Goal: Task Accomplishment & Management: Manage account settings

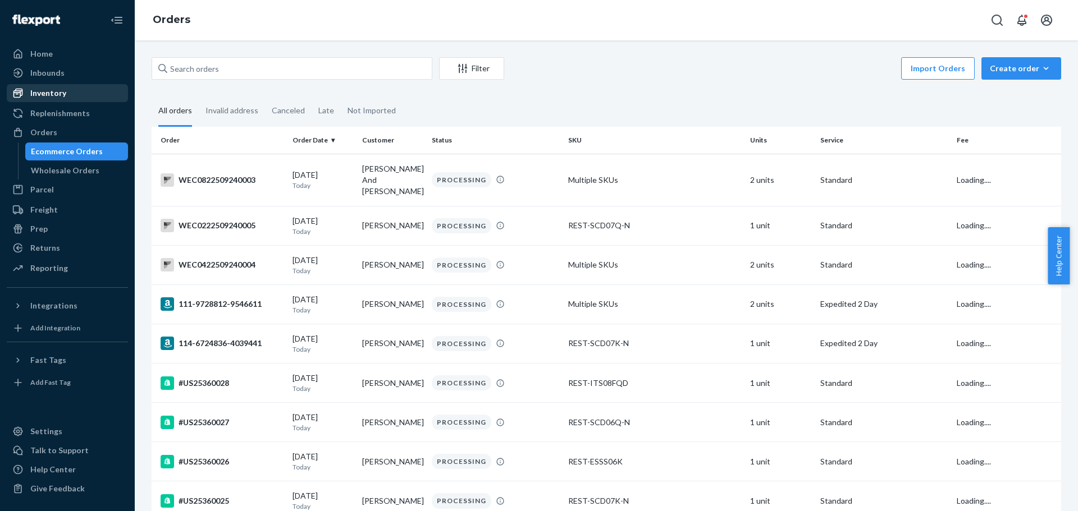
click at [71, 92] on div "Inventory" at bounding box center [67, 93] width 119 height 16
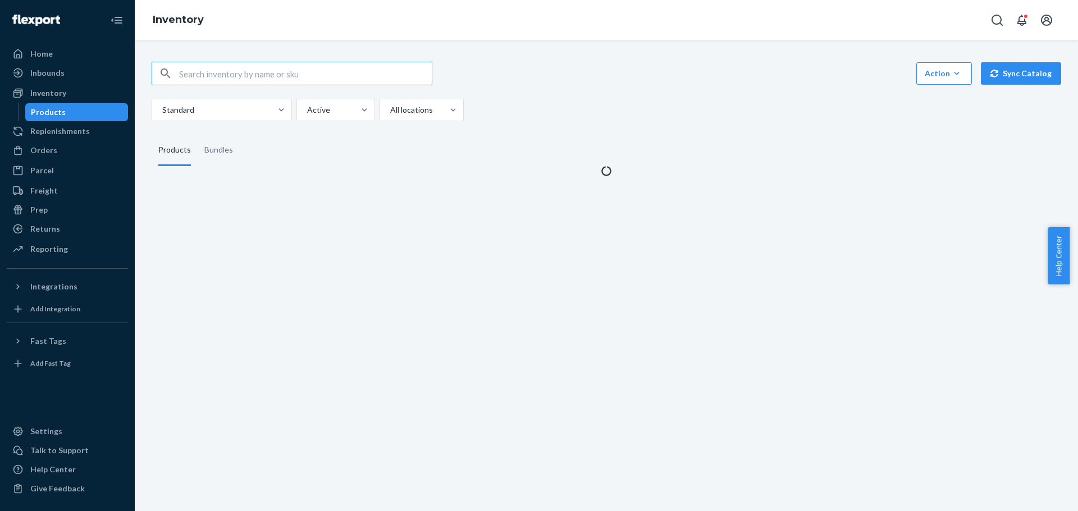
click at [209, 74] on input "text" at bounding box center [305, 73] width 253 height 22
type input "REST-ESC06T"
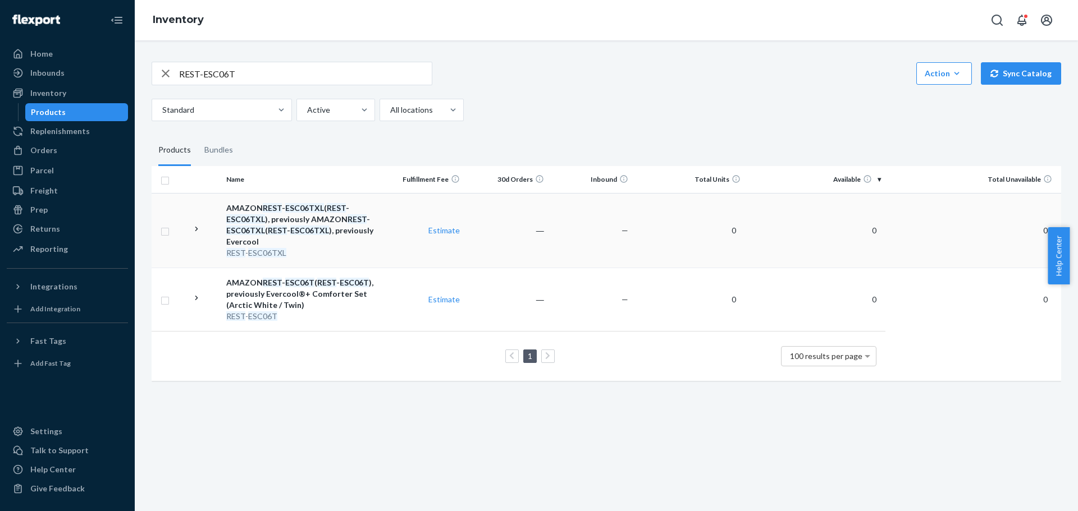
click at [200, 225] on icon at bounding box center [196, 229] width 11 height 11
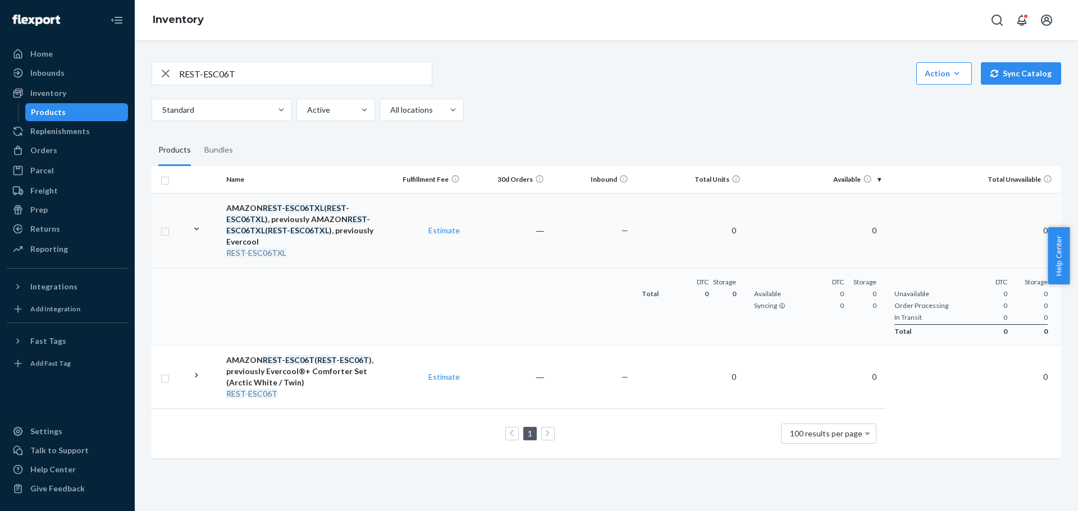
click at [265, 235] on div "AMAZON REST - ESC06TXL ( REST - ESC06TXL ), previously AMAZON REST - ESC06TXL (…" at bounding box center [300, 225] width 149 height 45
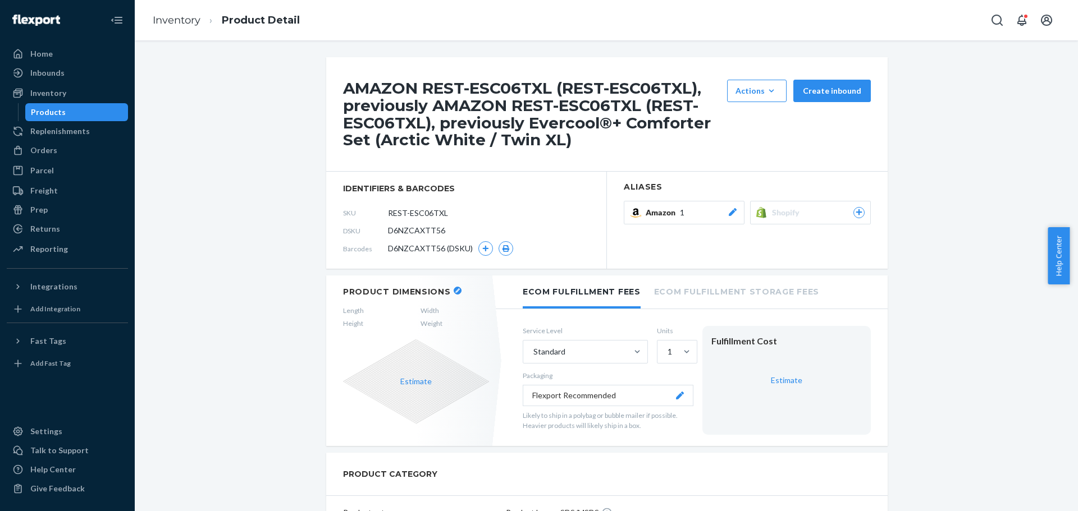
click at [727, 210] on icon at bounding box center [732, 212] width 11 height 8
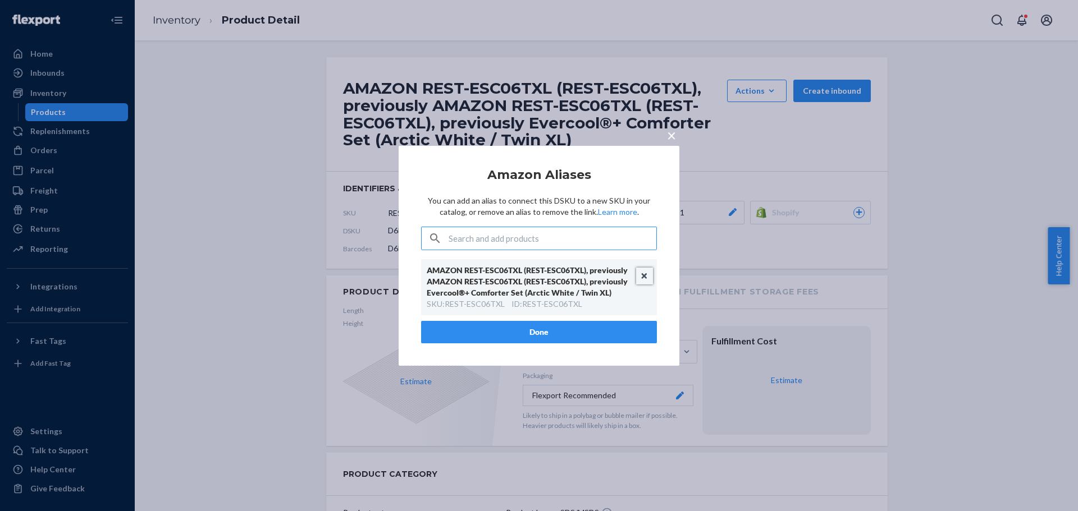
click at [643, 273] on button "Unlink" at bounding box center [644, 276] width 17 height 17
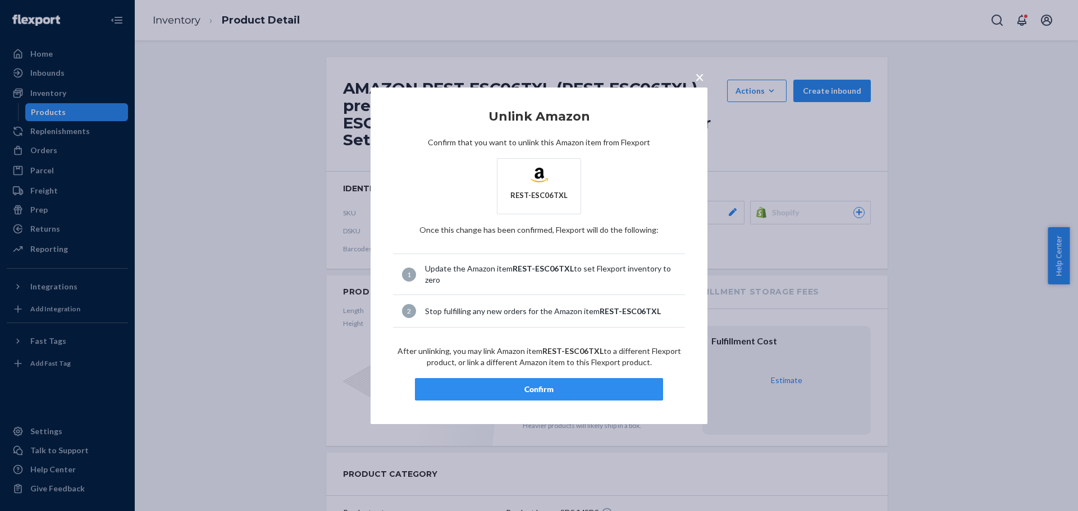
drag, startPoint x: 525, startPoint y: 388, endPoint x: 240, endPoint y: 171, distance: 358.8
click at [523, 388] on div "Confirm" at bounding box center [538, 389] width 229 height 11
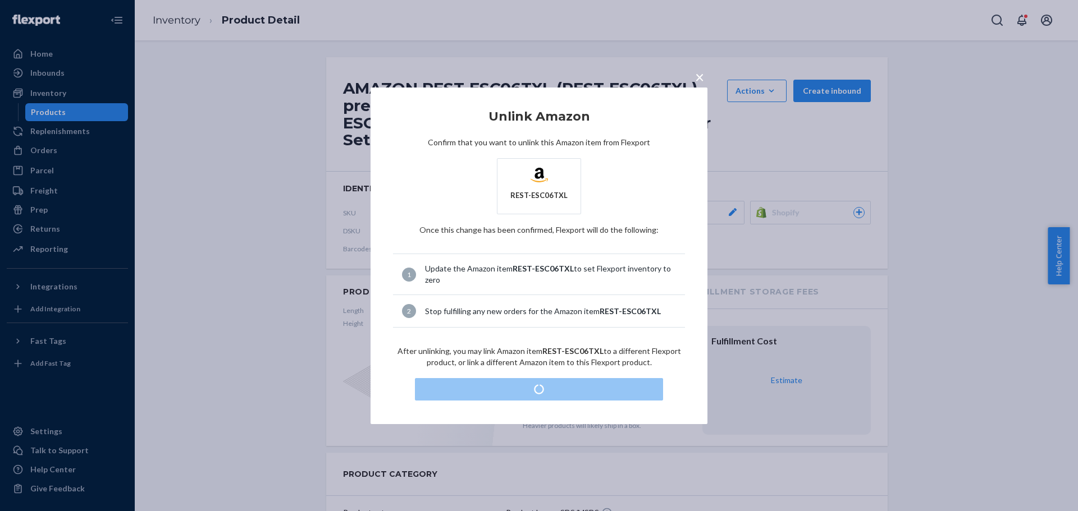
click at [251, 79] on div "× Unlink Amazon Confirm that you want to unlink this Amazon item from Flexport …" at bounding box center [539, 255] width 1078 height 511
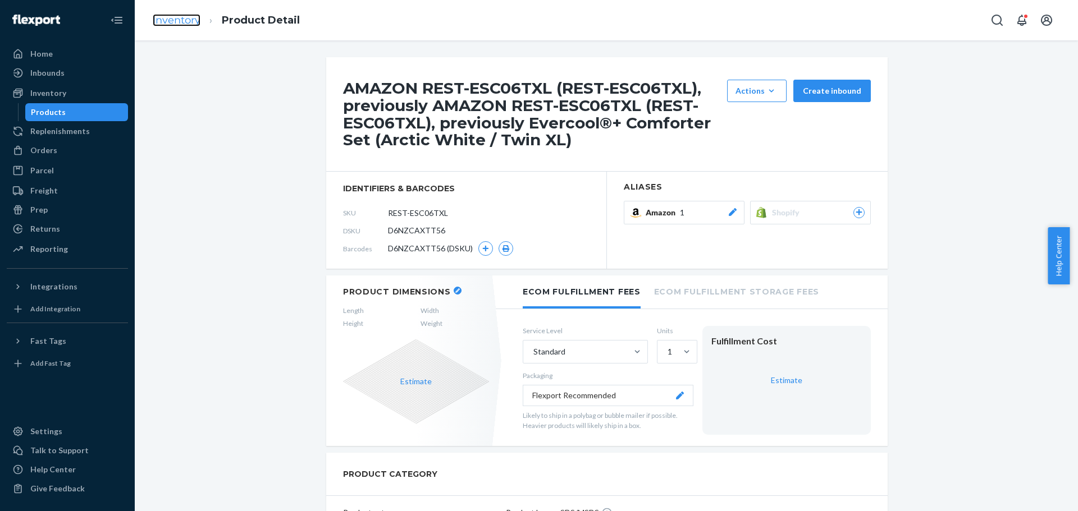
click at [170, 17] on link "Inventory" at bounding box center [177, 20] width 48 height 12
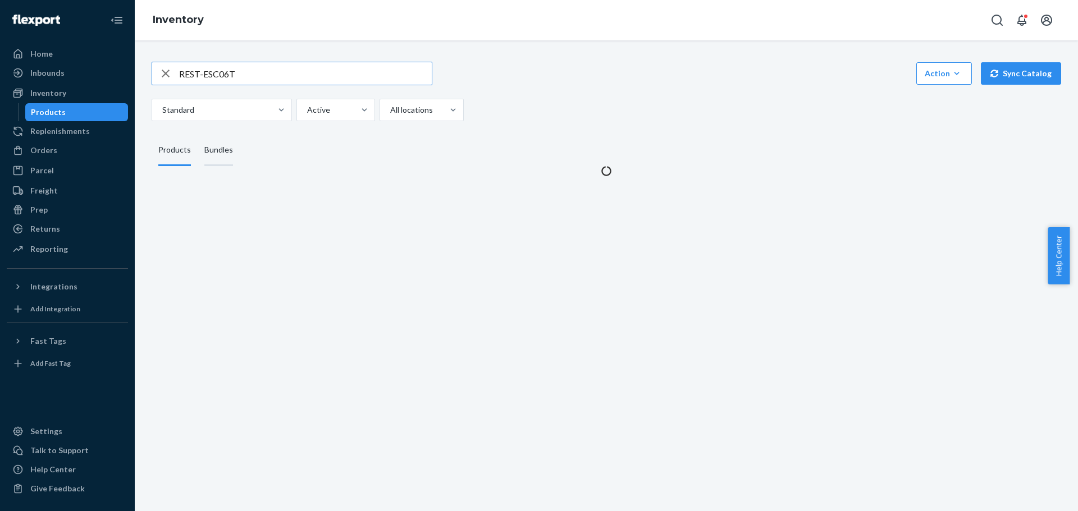
click at [217, 157] on div "Bundles" at bounding box center [218, 150] width 29 height 31
click at [198, 135] on input "Bundles" at bounding box center [198, 135] width 0 height 0
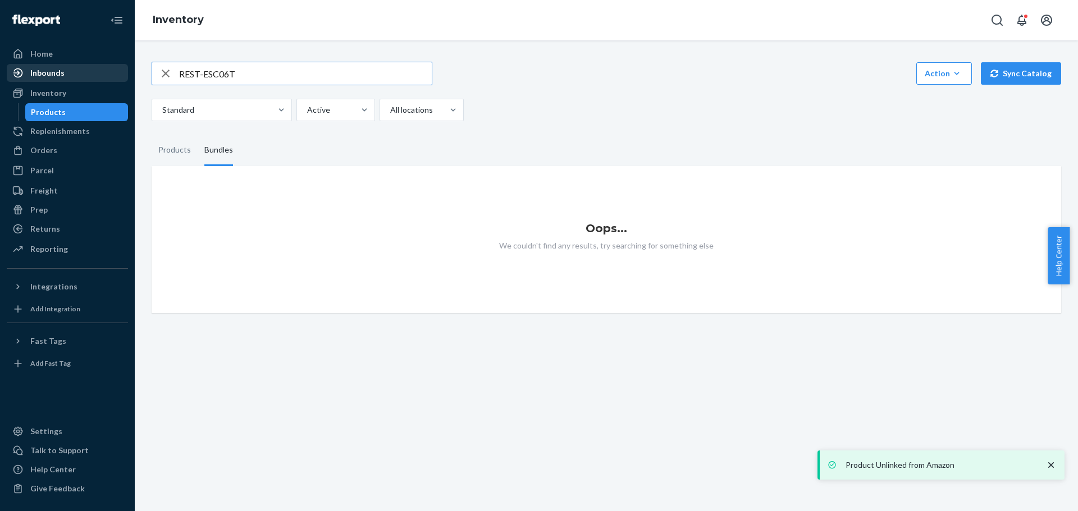
drag, startPoint x: 300, startPoint y: 79, endPoint x: 51, endPoint y: 77, distance: 249.8
click at [51, 77] on div "Home Inbounds Shipping Plans Problems Inventory Products Replenishments Orders …" at bounding box center [539, 255] width 1078 height 511
click at [714, 100] on div "Standard Active All locations" at bounding box center [602, 110] width 901 height 22
click at [218, 145] on div "Bundles" at bounding box center [218, 150] width 29 height 31
click at [198, 135] on input "Bundles" at bounding box center [198, 135] width 0 height 0
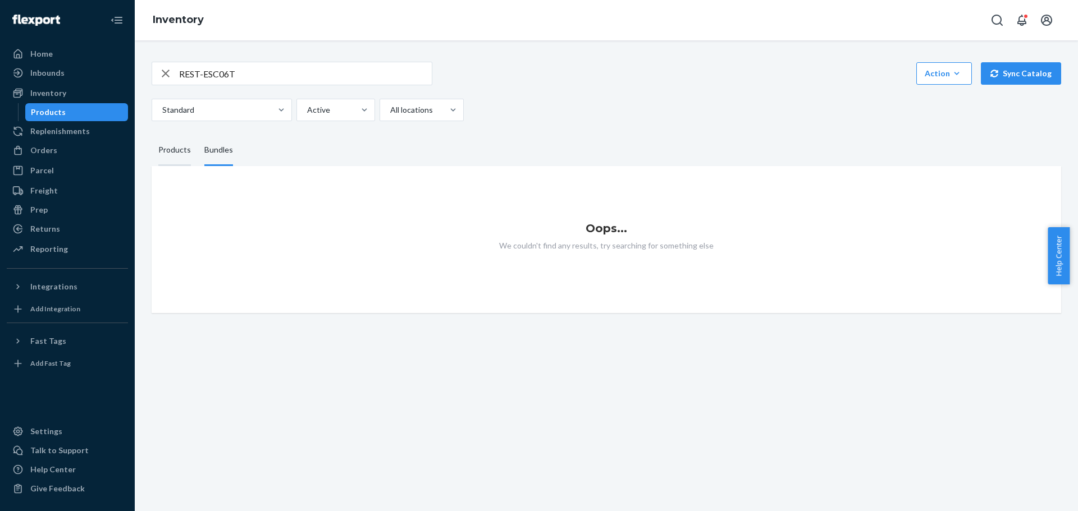
click at [175, 145] on div "Products" at bounding box center [174, 150] width 33 height 31
click at [152, 135] on input "Products" at bounding box center [152, 135] width 0 height 0
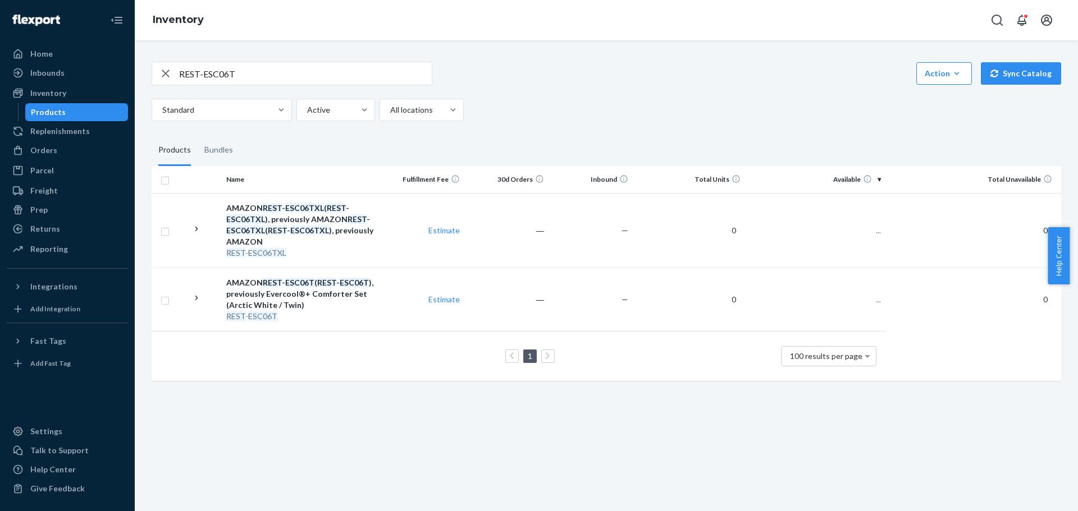
click at [594, 76] on div "REST-ESC06T Action Create product Create bundle Bulk create products Bulk updat…" at bounding box center [606, 74] width 909 height 24
click at [198, 295] on icon at bounding box center [196, 298] width 11 height 11
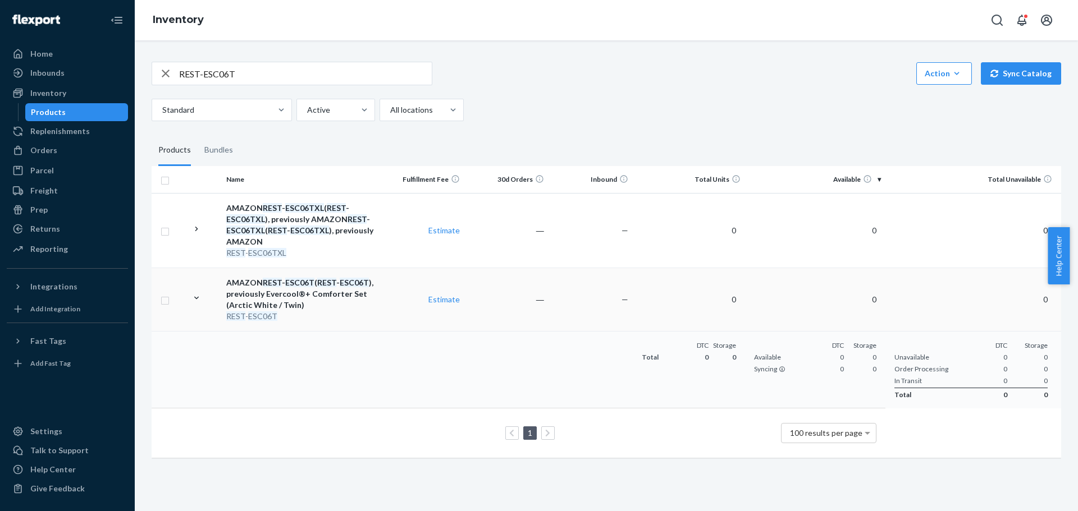
click at [264, 283] on em "REST" at bounding box center [272, 283] width 19 height 10
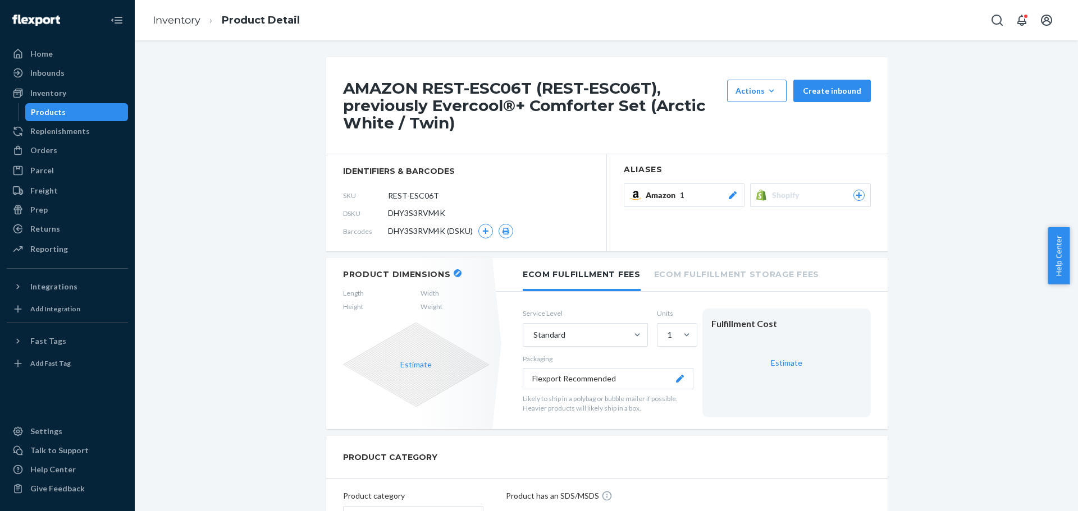
click at [727, 191] on icon at bounding box center [732, 195] width 11 height 8
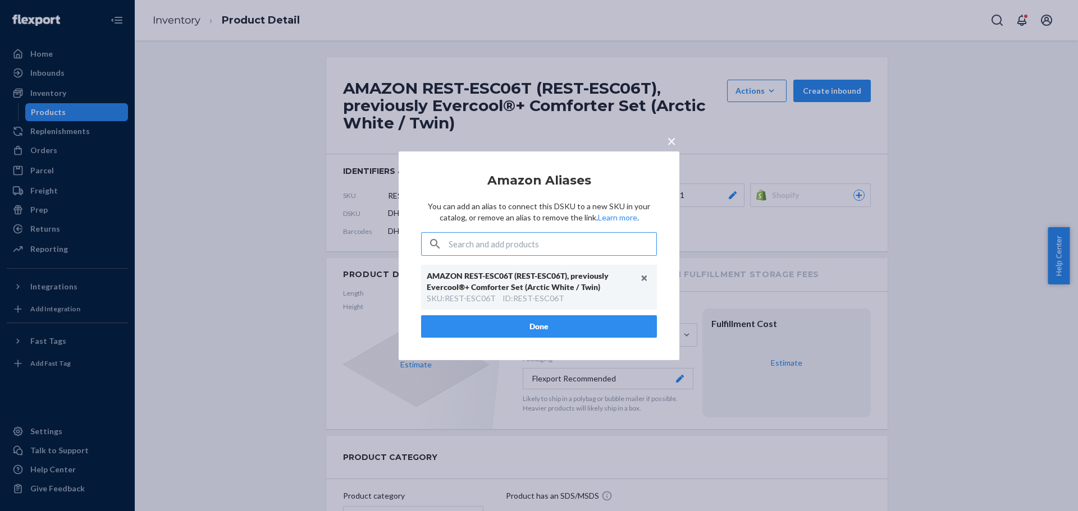
click at [669, 145] on span "×" at bounding box center [671, 140] width 9 height 19
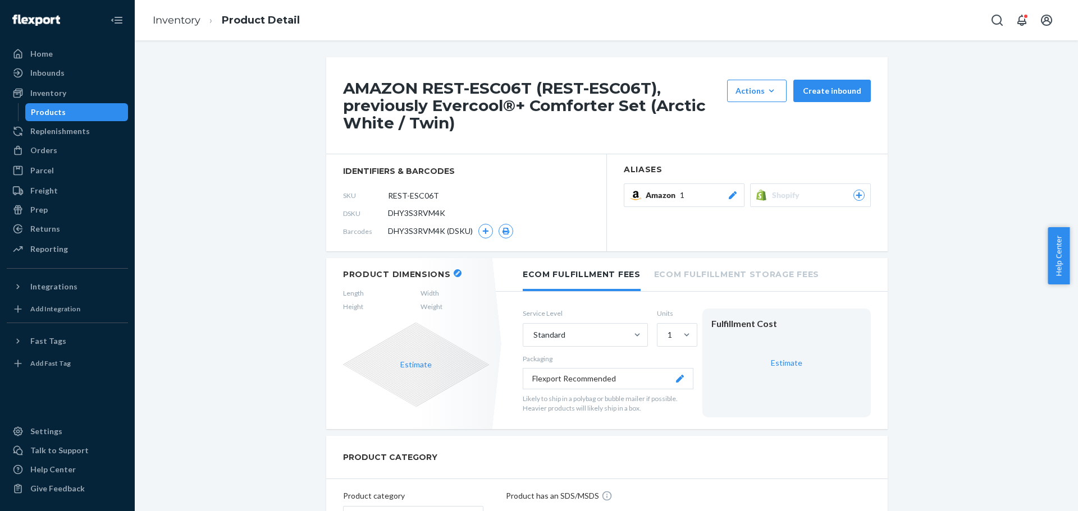
click at [727, 191] on icon at bounding box center [732, 195] width 11 height 8
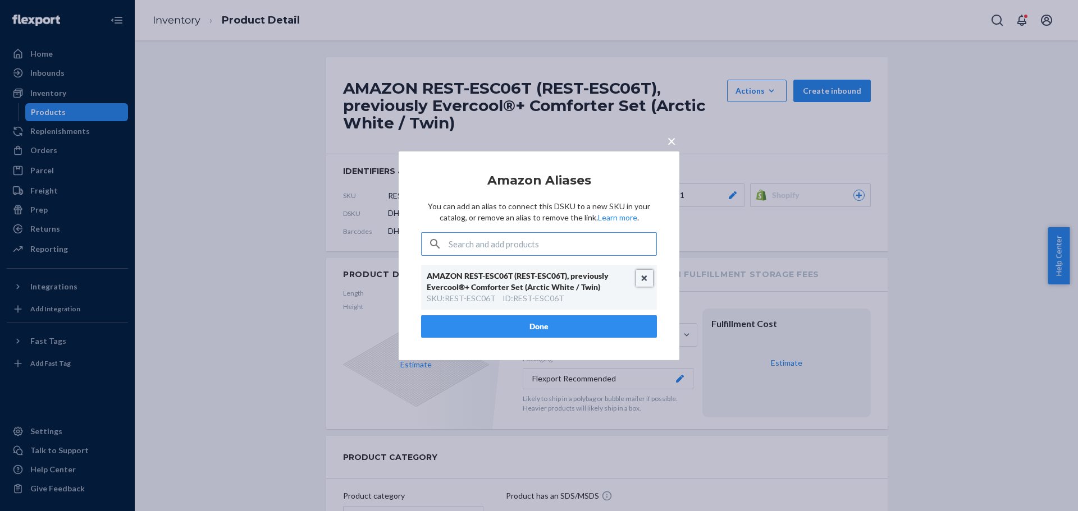
click at [647, 277] on button "Unlink" at bounding box center [644, 278] width 17 height 17
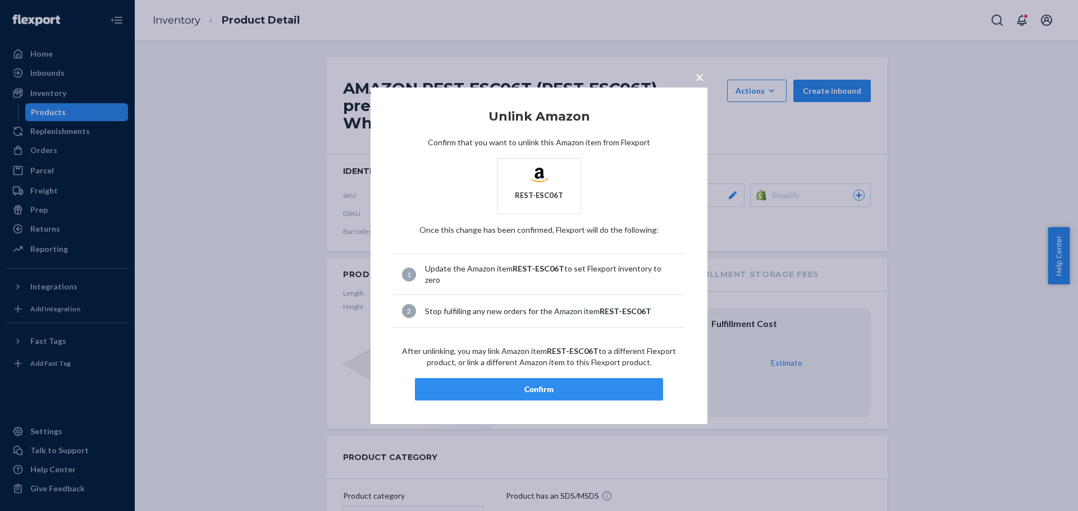
click at [532, 384] on div "Confirm" at bounding box center [538, 389] width 229 height 11
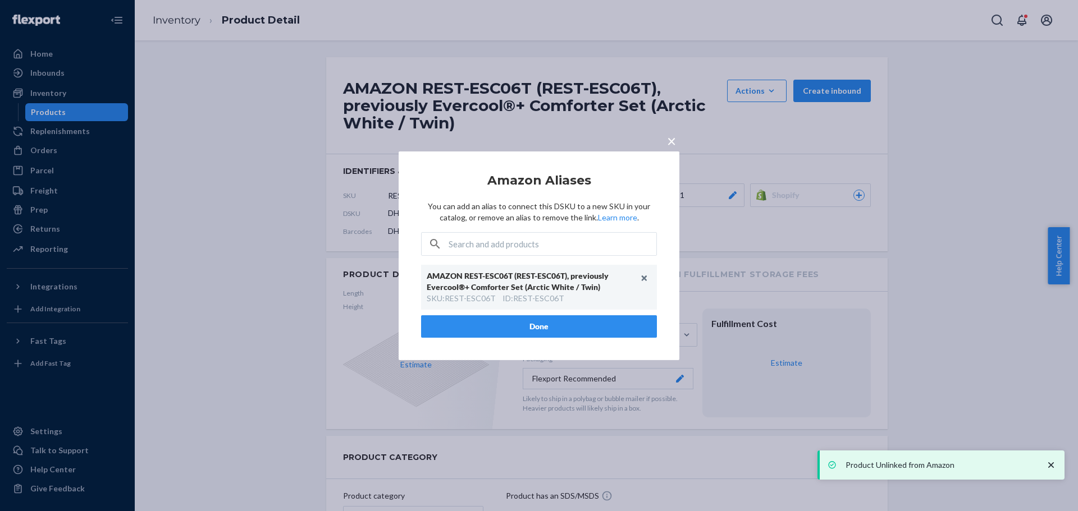
click at [522, 328] on button "Done" at bounding box center [539, 326] width 236 height 22
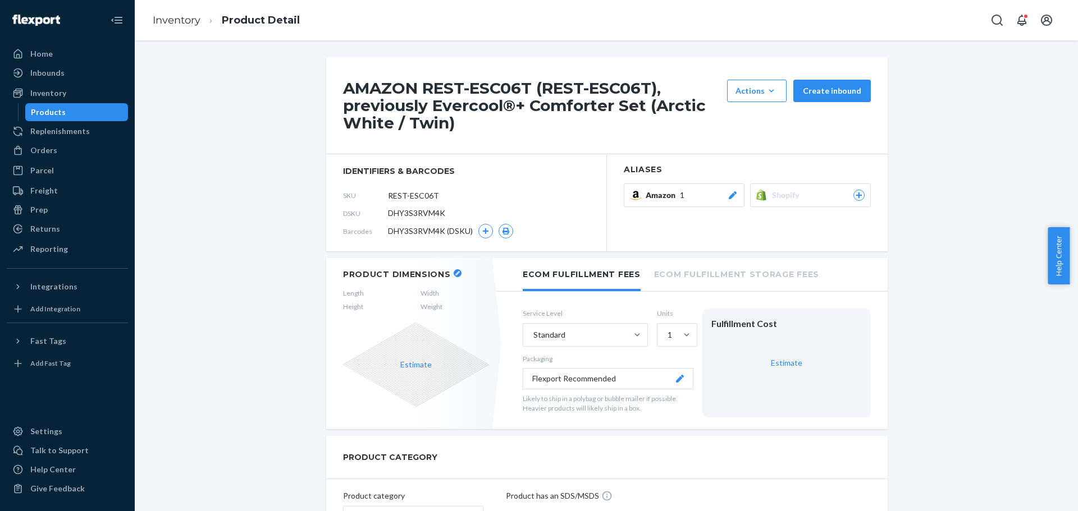
click at [729, 190] on div at bounding box center [732, 195] width 11 height 11
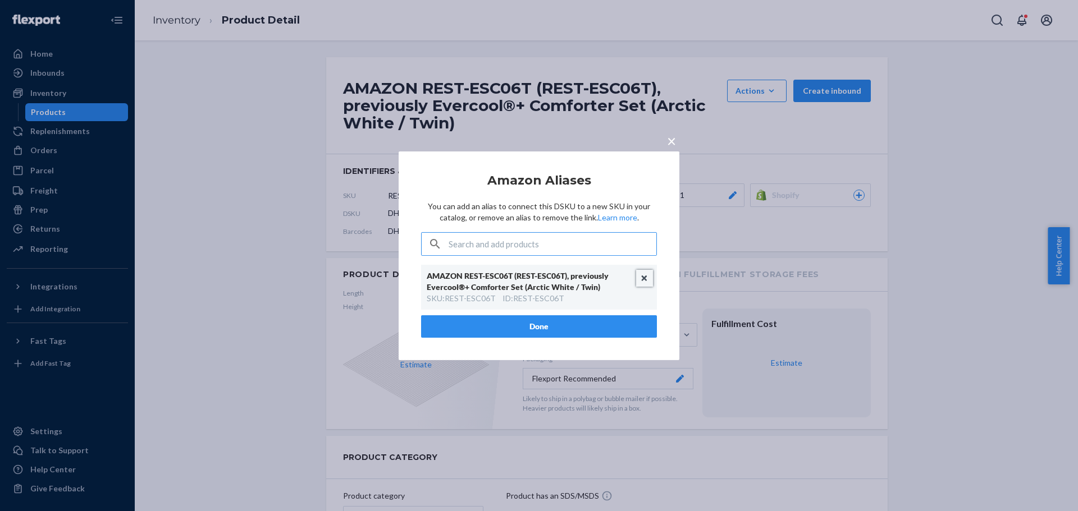
click at [642, 280] on button "Unlink" at bounding box center [644, 278] width 17 height 17
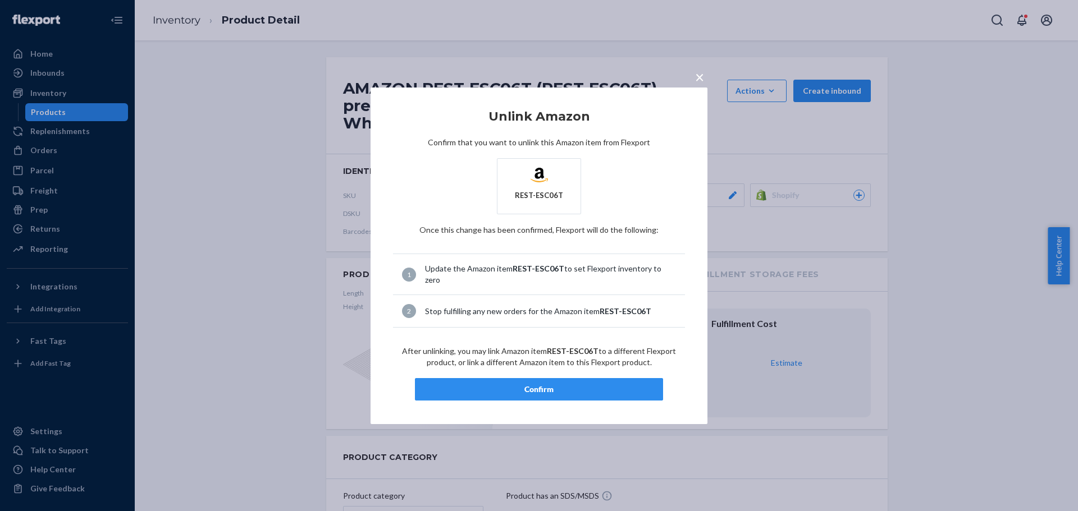
drag, startPoint x: 525, startPoint y: 376, endPoint x: 535, endPoint y: 395, distance: 21.1
click at [526, 384] on div "Confirm" at bounding box center [538, 389] width 229 height 11
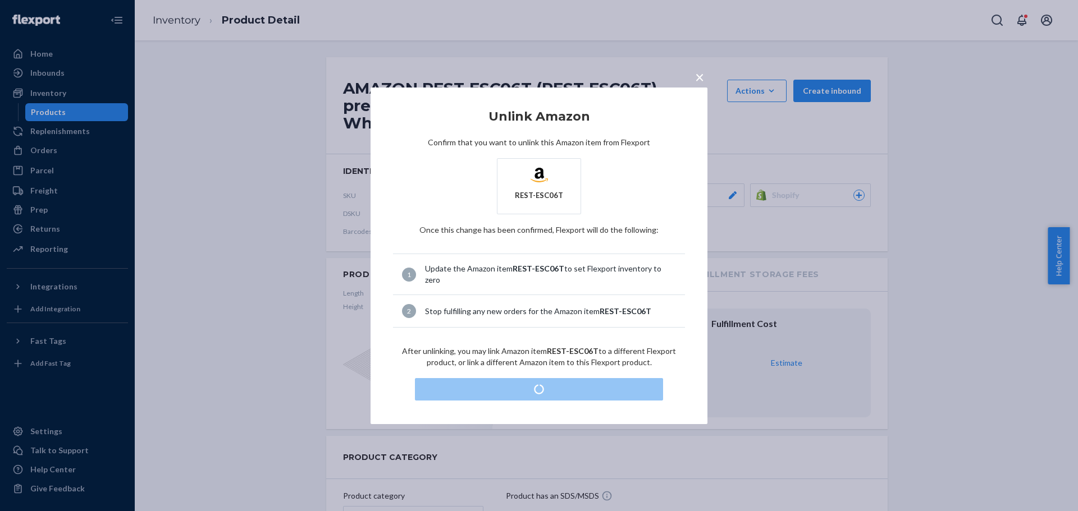
click at [276, 306] on div "× Unlink Amazon Confirm that you want to unlink this Amazon item from Flexport …" at bounding box center [539, 255] width 1078 height 511
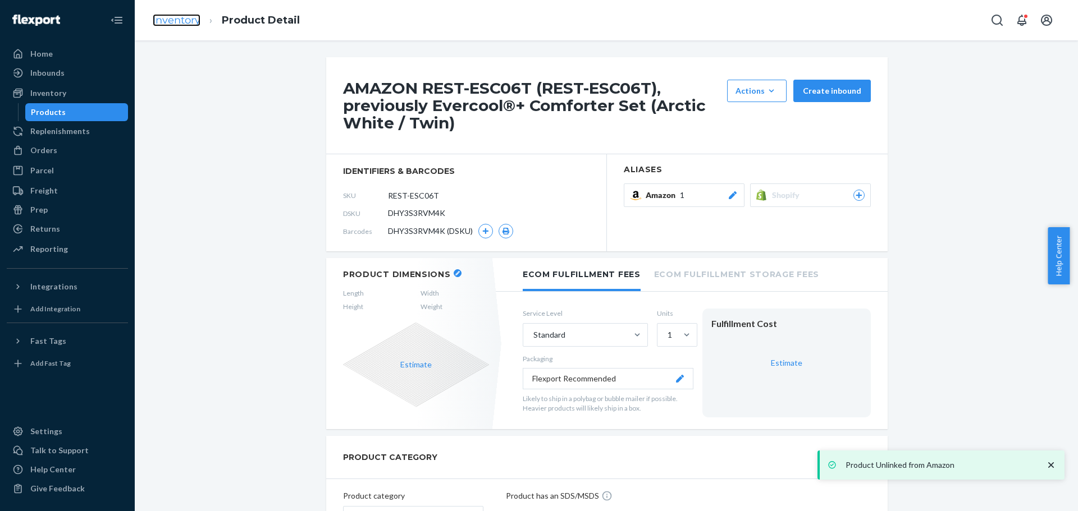
click at [178, 16] on link "Inventory" at bounding box center [177, 20] width 48 height 12
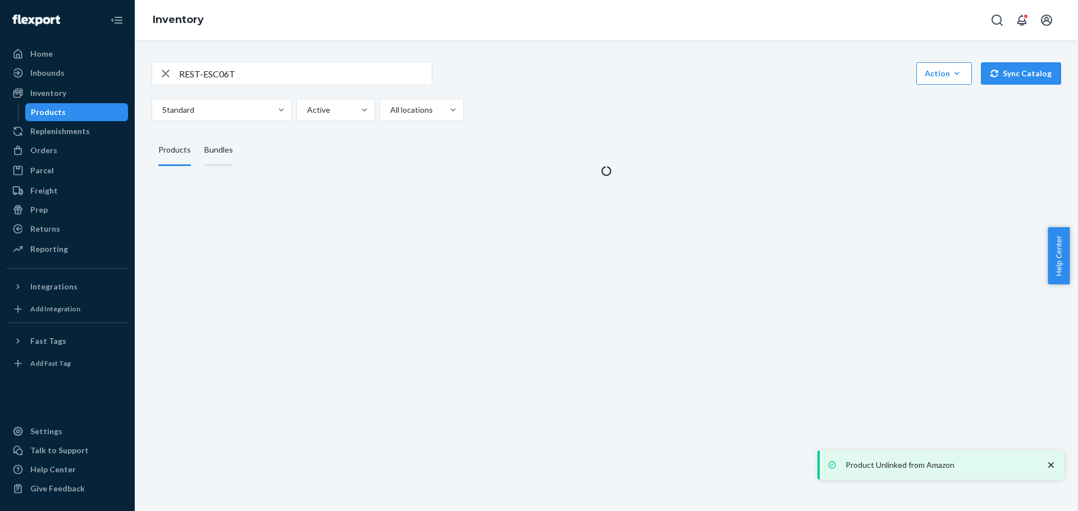
click at [219, 155] on div "Bundles" at bounding box center [218, 150] width 29 height 31
click at [198, 135] on input "Bundles" at bounding box center [198, 135] width 0 height 0
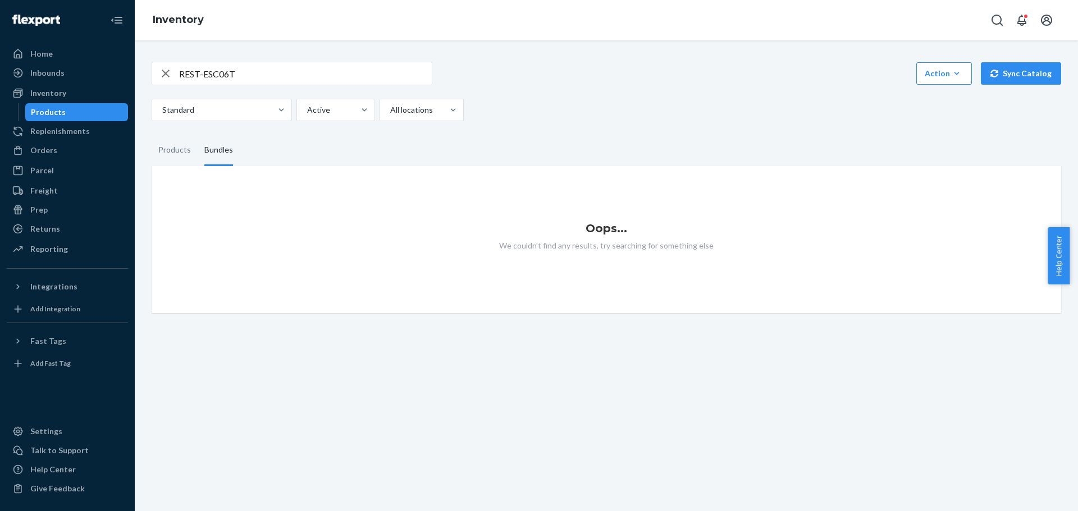
click at [605, 94] on div "REST-ESC06T Action Create product Create bundle Bulk create products Bulk updat…" at bounding box center [606, 91] width 909 height 59
click at [581, 111] on div "Standard Active All locations" at bounding box center [602, 110] width 901 height 22
click at [597, 123] on div "REST-ESC06T Action Create product Create bundle Bulk create products Bulk updat…" at bounding box center [606, 180] width 926 height 265
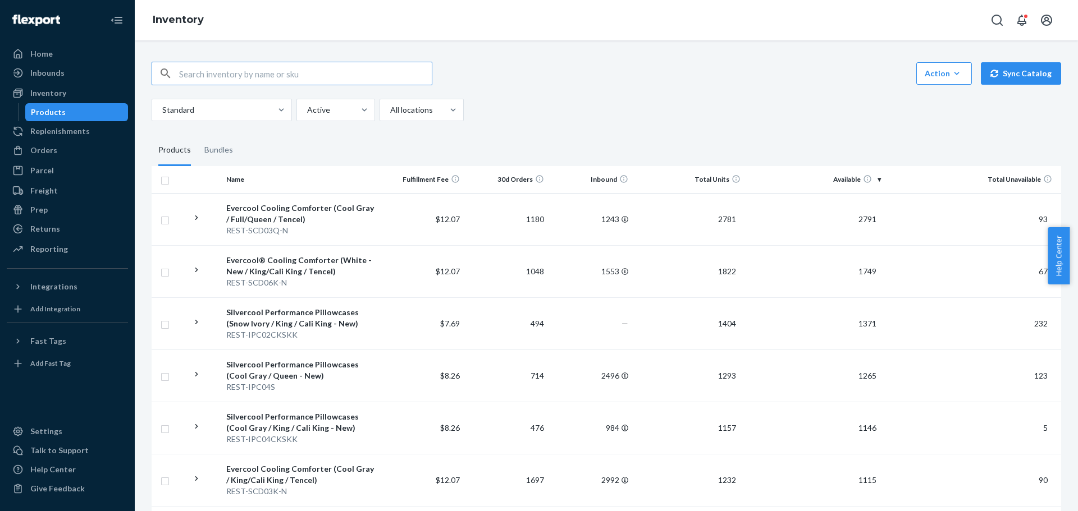
click at [565, 81] on div "Action Create product Create bundle Bulk create products Bulk update products B…" at bounding box center [606, 74] width 909 height 24
paste input "REST-ESC06T"
click at [235, 71] on input "REST-ESC06T" at bounding box center [305, 73] width 253 height 22
type input "REST-ESC06T"
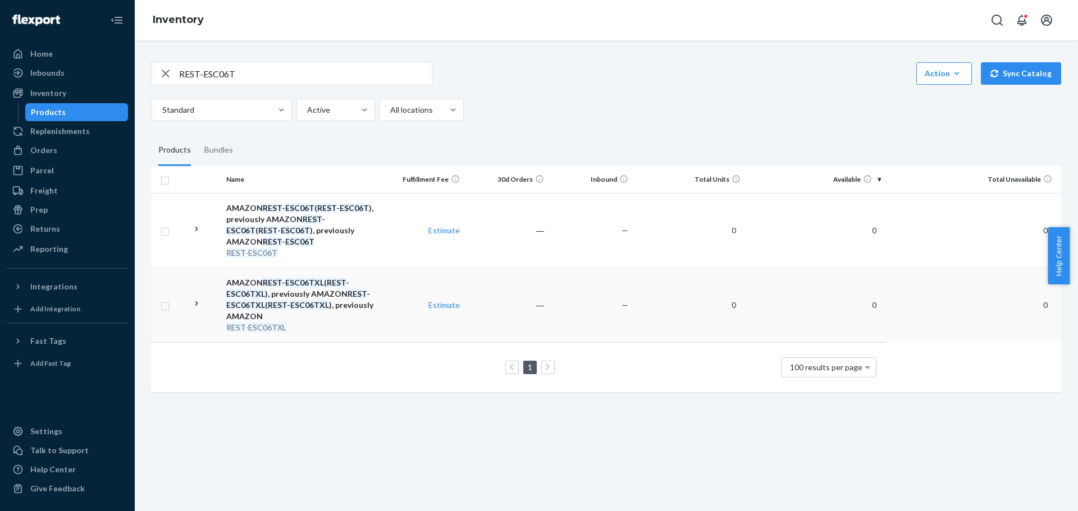
click at [196, 299] on icon at bounding box center [196, 304] width 11 height 11
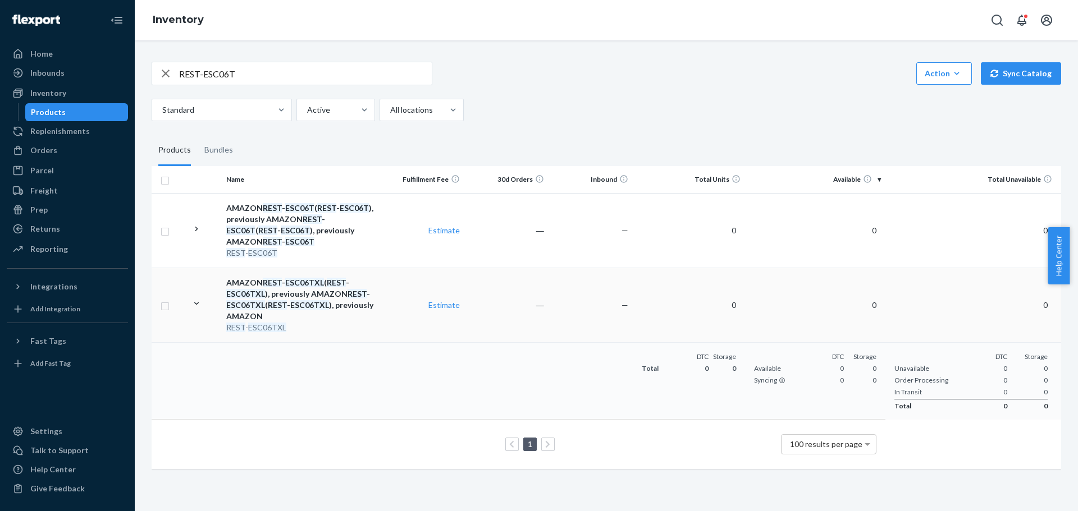
click at [256, 284] on div "AMAZON REST - ESC06TXL ( REST - ESC06TXL ), previously AMAZON REST - ESC06TXL (…" at bounding box center [300, 299] width 149 height 45
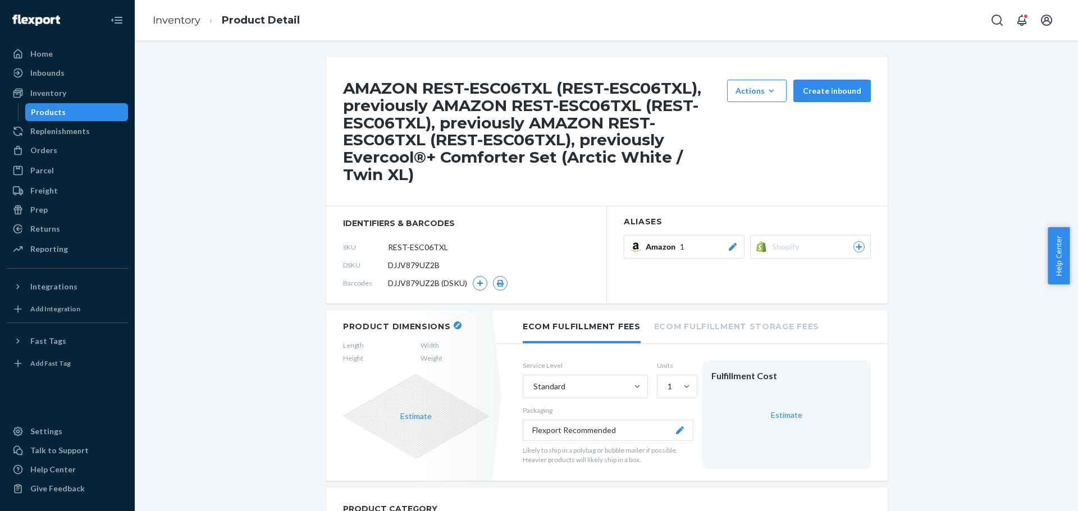
click at [729, 250] on icon at bounding box center [732, 247] width 11 height 8
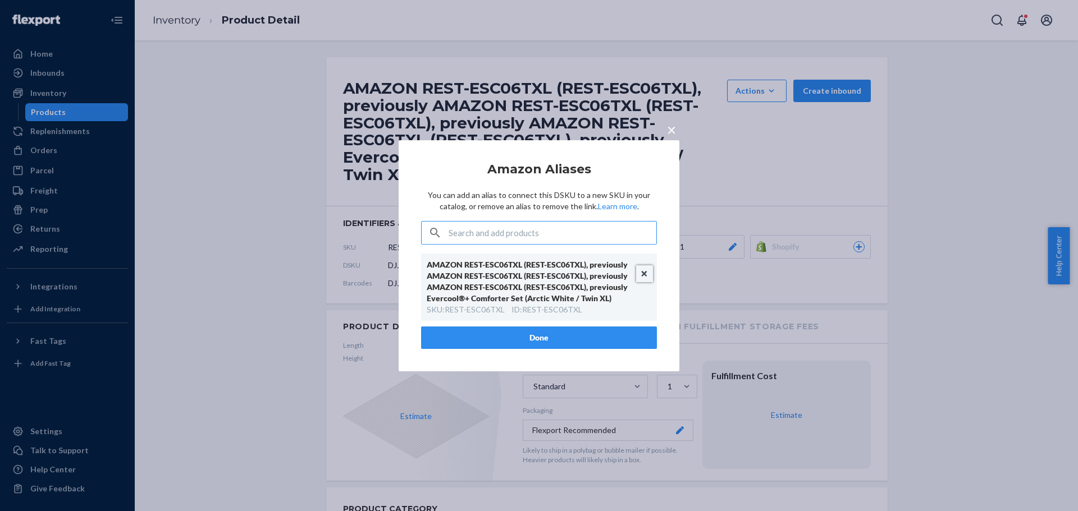
click at [643, 273] on button "Unlink" at bounding box center [644, 273] width 17 height 17
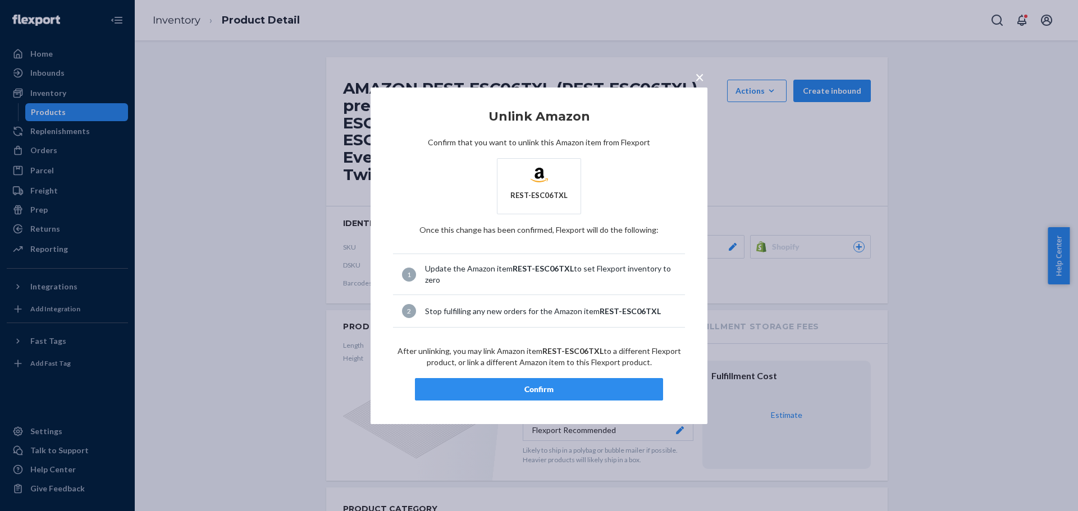
click at [550, 384] on div "Confirm" at bounding box center [538, 389] width 229 height 11
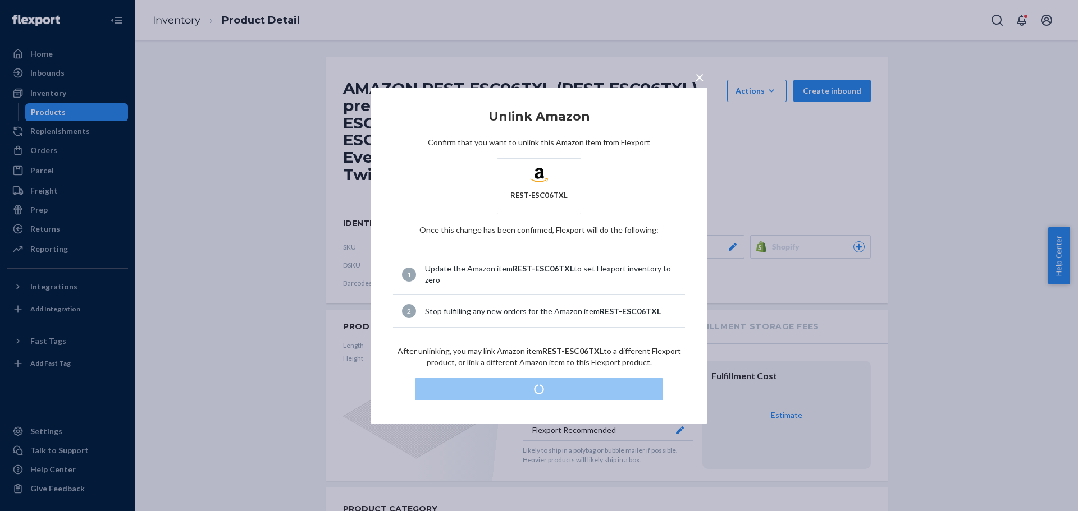
click at [184, 19] on div "× Unlink Amazon Confirm that you want to unlink this Amazon item from Flexport …" at bounding box center [539, 255] width 1078 height 511
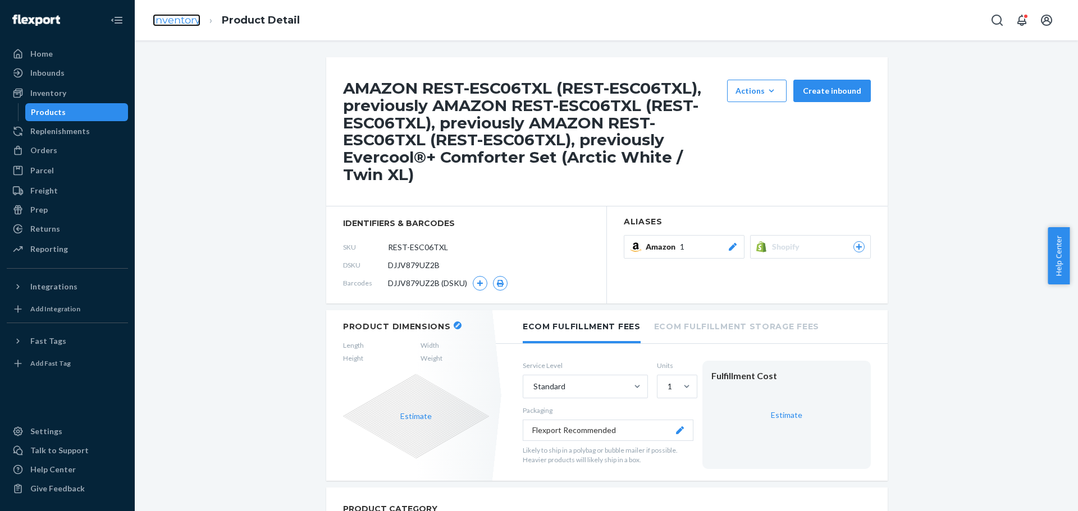
click at [175, 20] on link "Inventory" at bounding box center [177, 20] width 48 height 12
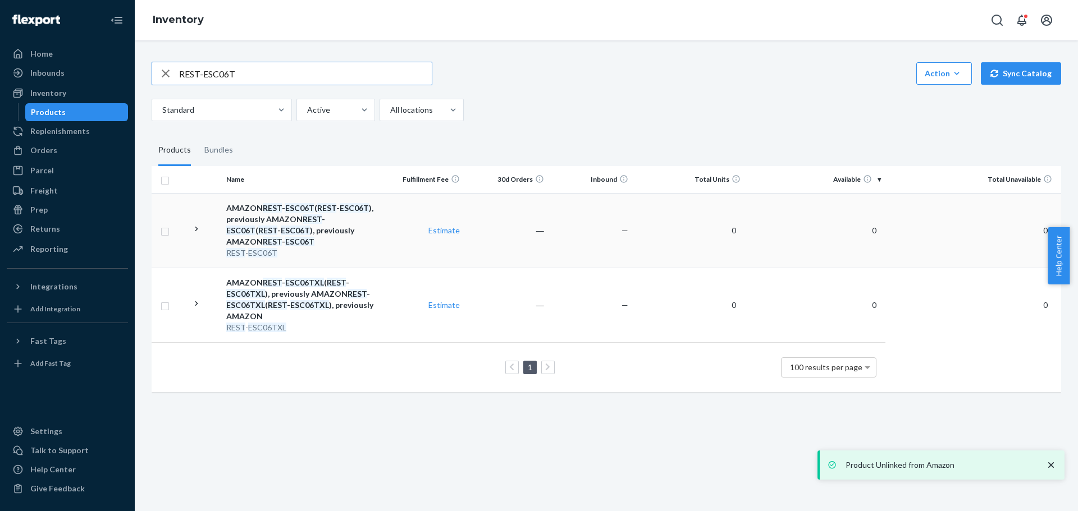
click at [242, 253] on em "REST" at bounding box center [235, 253] width 19 height 10
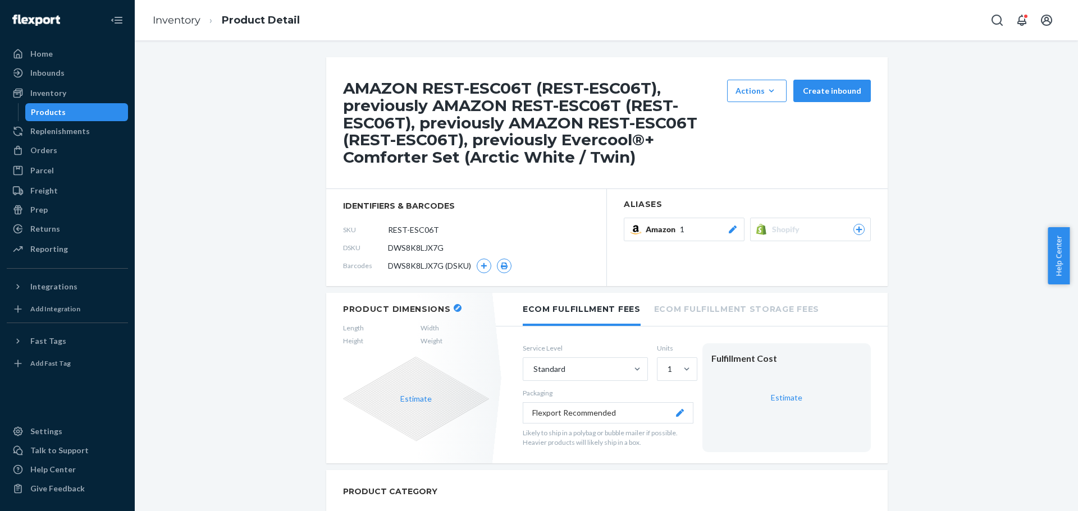
click at [730, 228] on icon at bounding box center [733, 230] width 8 height 8
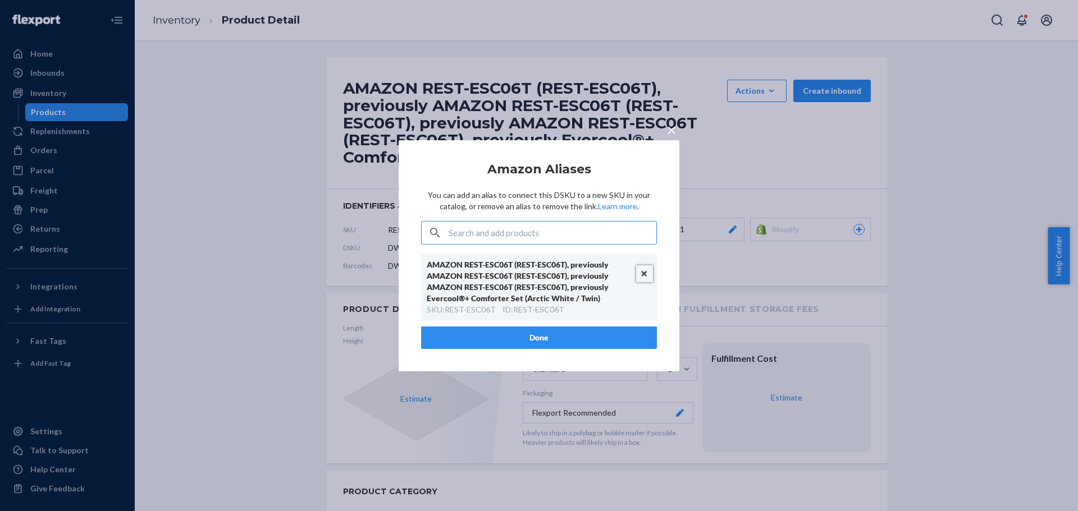
click at [640, 277] on button "Unlink" at bounding box center [644, 273] width 17 height 17
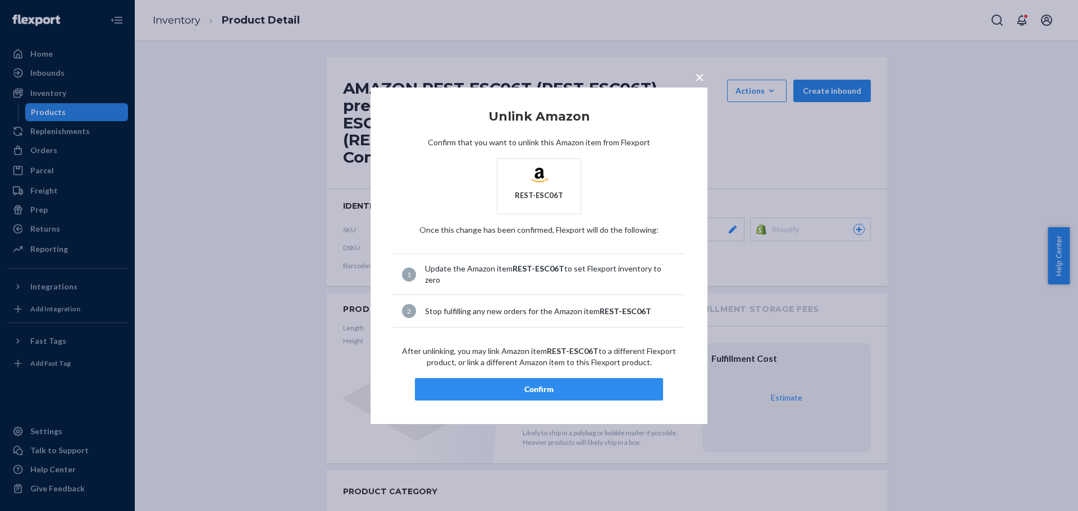
click at [533, 384] on div "Confirm" at bounding box center [538, 389] width 229 height 11
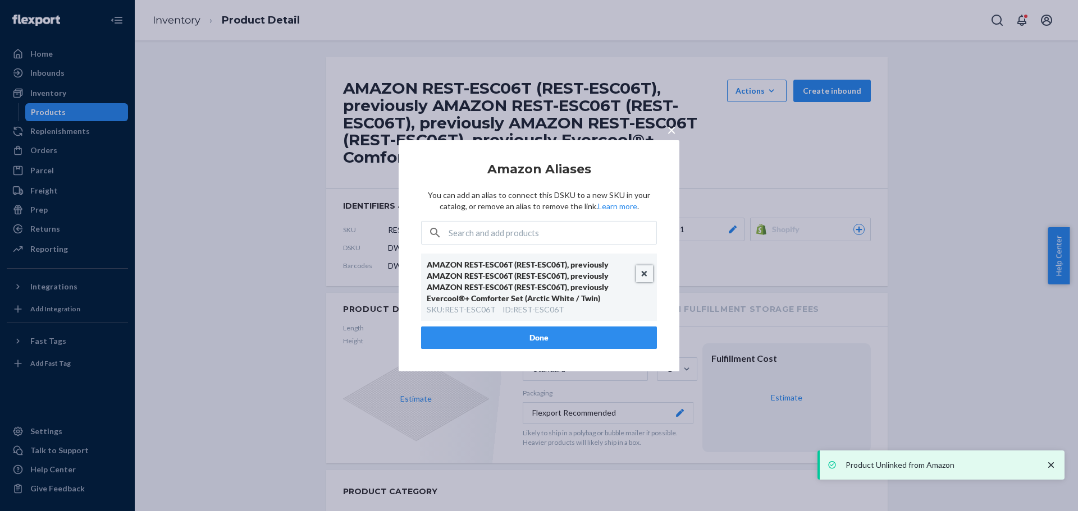
click at [647, 274] on button "Unlink" at bounding box center [644, 273] width 17 height 17
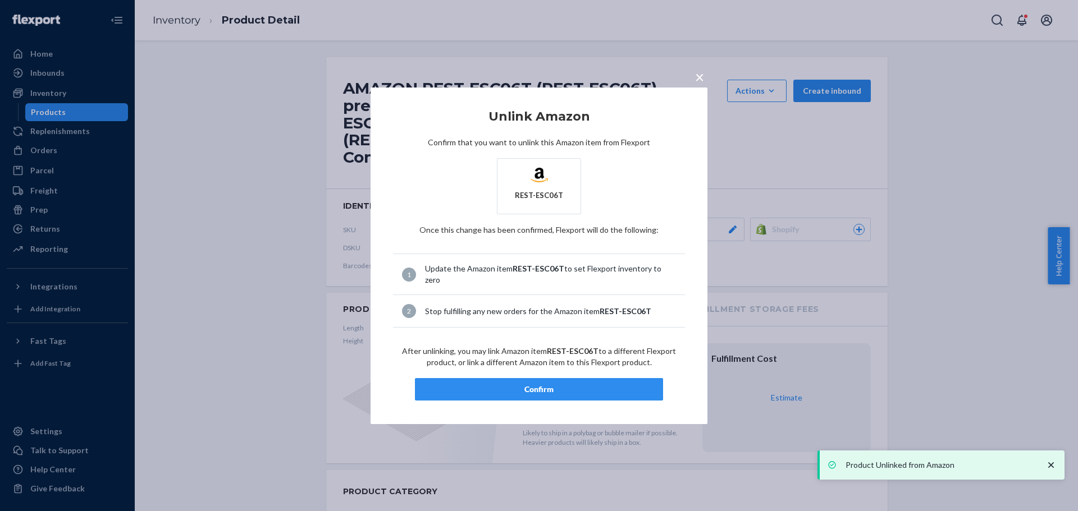
click at [531, 384] on div "Confirm" at bounding box center [538, 389] width 229 height 11
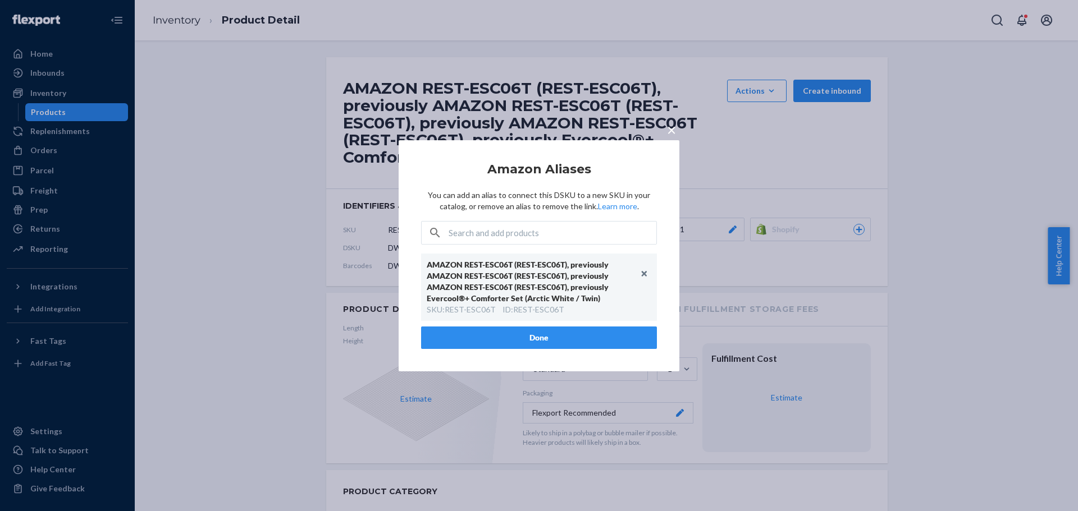
click at [936, 84] on div "× Amazon Aliases You can add an alias to connect this DSKU to a new SKU in your…" at bounding box center [539, 255] width 1078 height 511
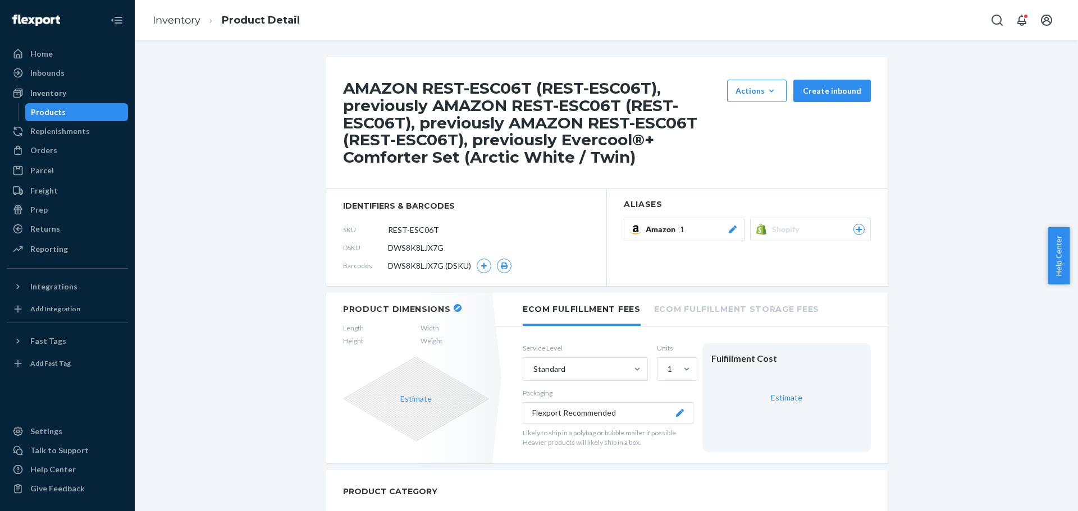
click at [727, 229] on icon at bounding box center [732, 230] width 11 height 8
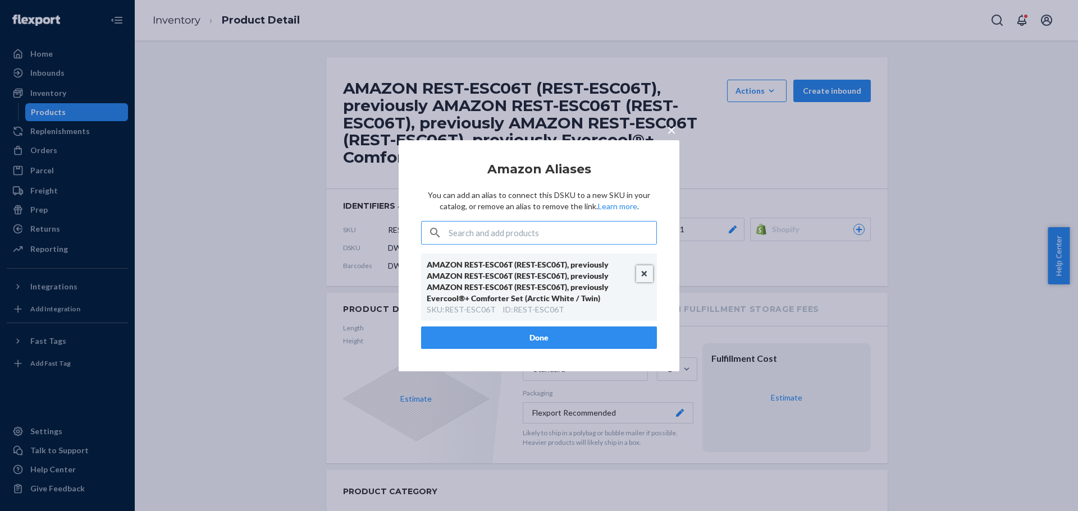
click at [643, 272] on button "Unlink" at bounding box center [644, 273] width 17 height 17
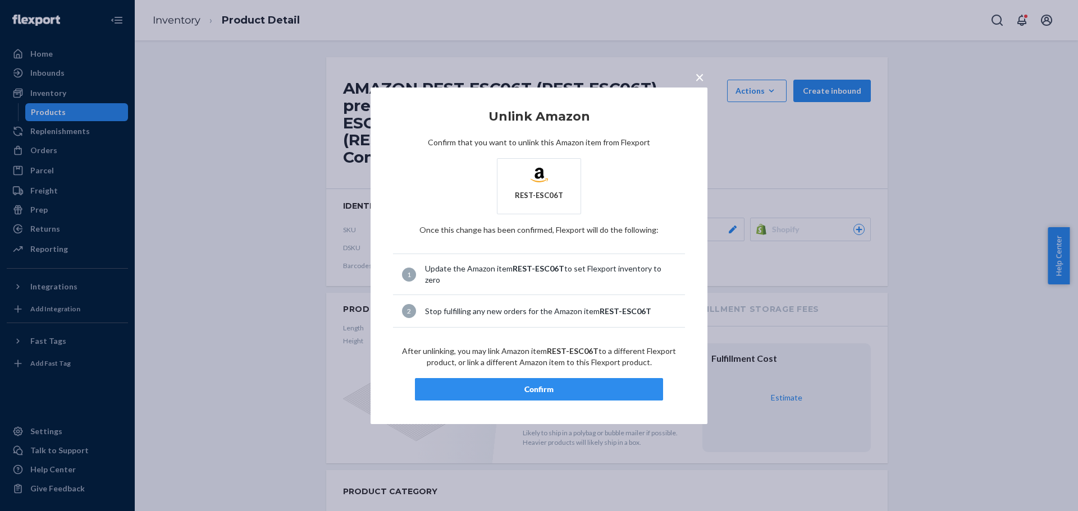
click at [529, 384] on div "Confirm" at bounding box center [538, 389] width 229 height 11
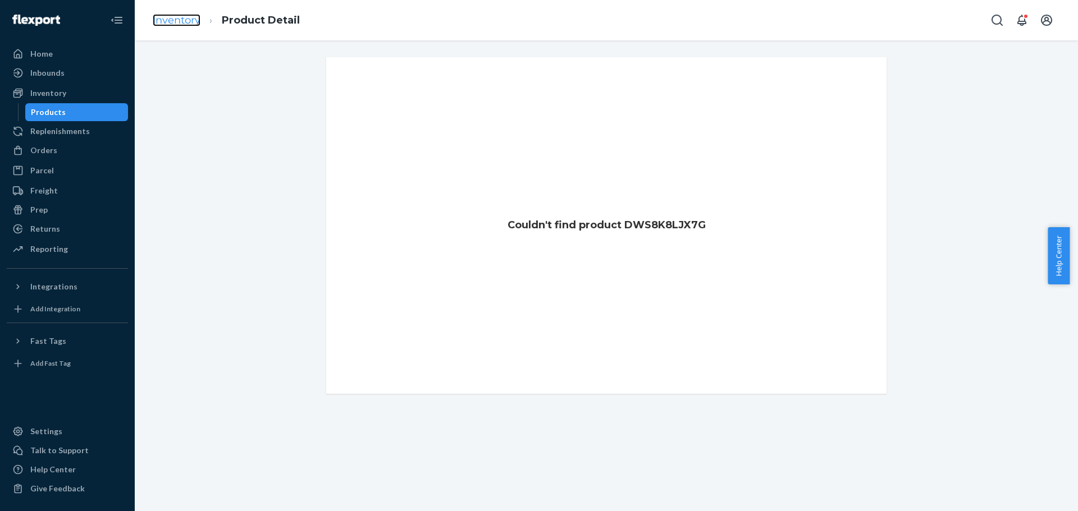
click at [178, 20] on link "Inventory" at bounding box center [177, 20] width 48 height 12
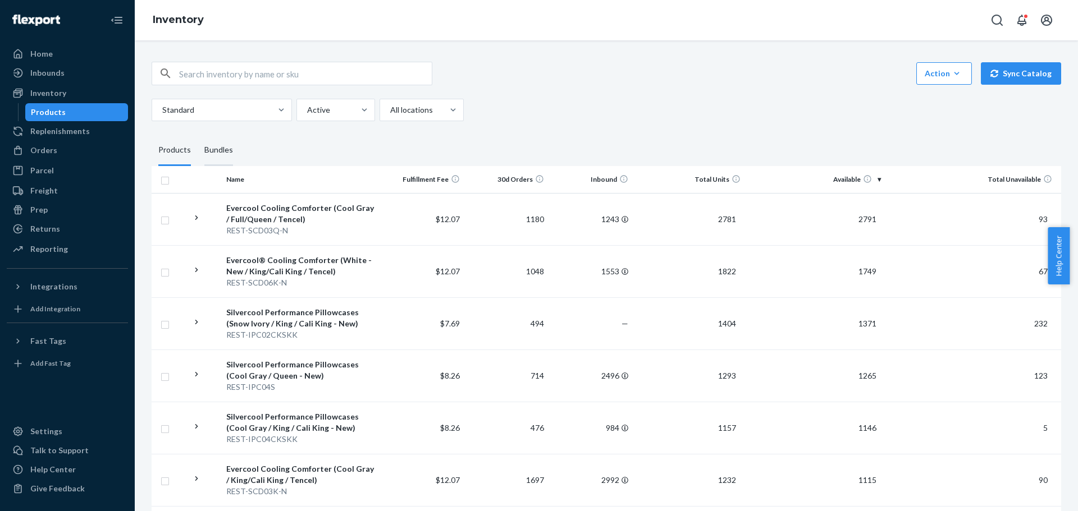
click at [213, 155] on div "Bundles" at bounding box center [218, 150] width 29 height 31
click at [198, 135] on input "Bundles" at bounding box center [198, 135] width 0 height 0
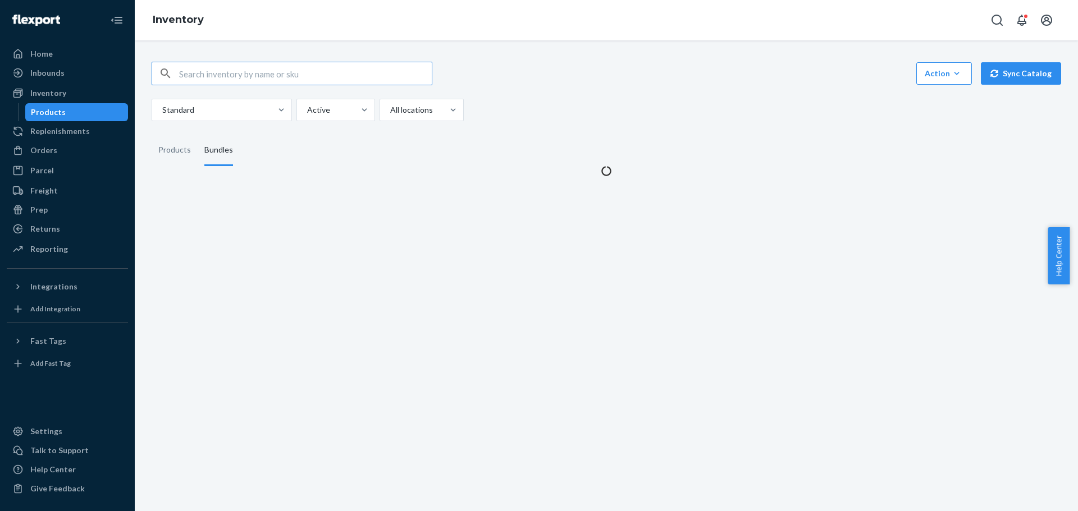
click at [238, 77] on input "text" at bounding box center [305, 73] width 253 height 22
paste input "REST-ESC06T"
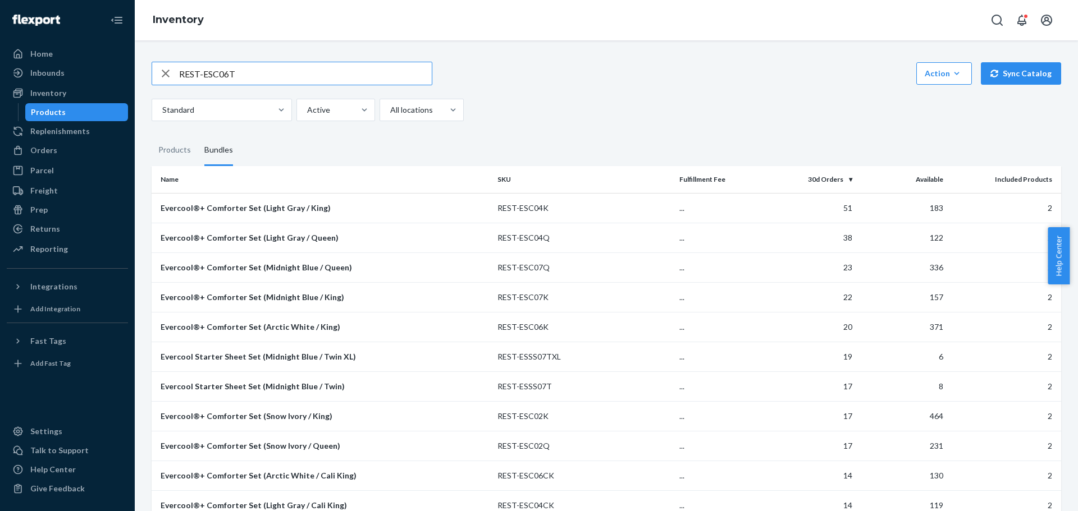
type input "REST-ESC06T"
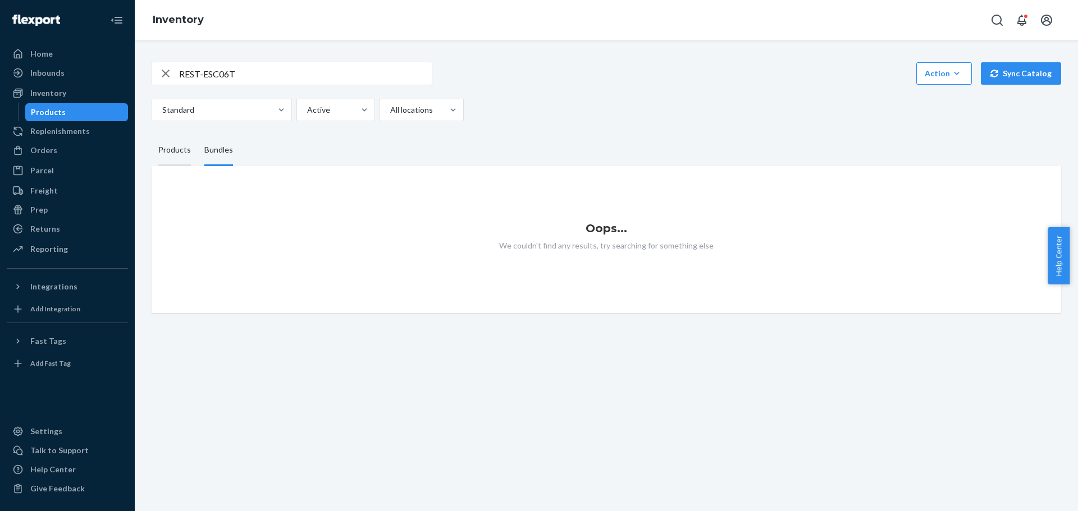
click at [173, 154] on div "Products" at bounding box center [174, 150] width 33 height 31
click at [152, 135] on input "Products" at bounding box center [152, 135] width 0 height 0
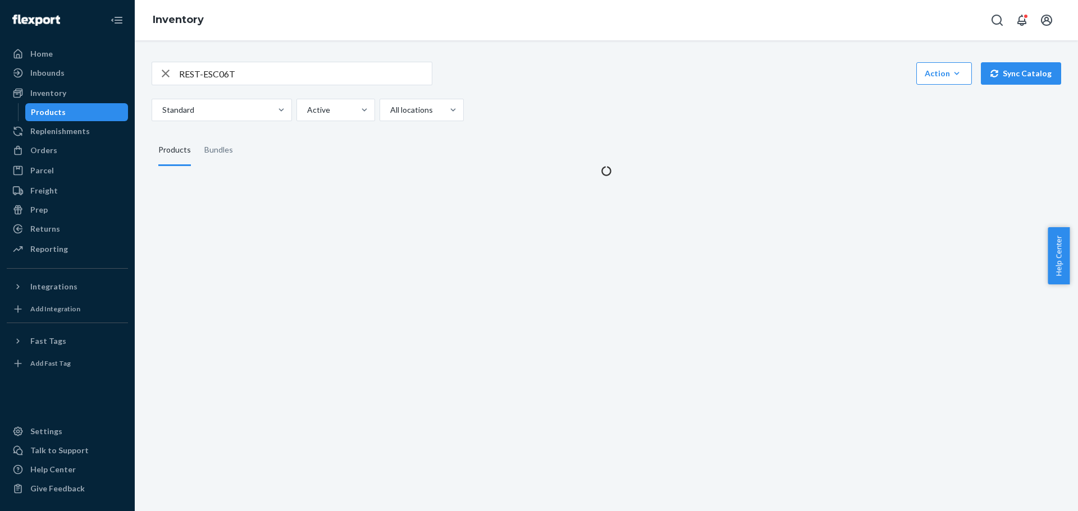
click at [245, 75] on input "REST-ESC06T" at bounding box center [305, 73] width 253 height 22
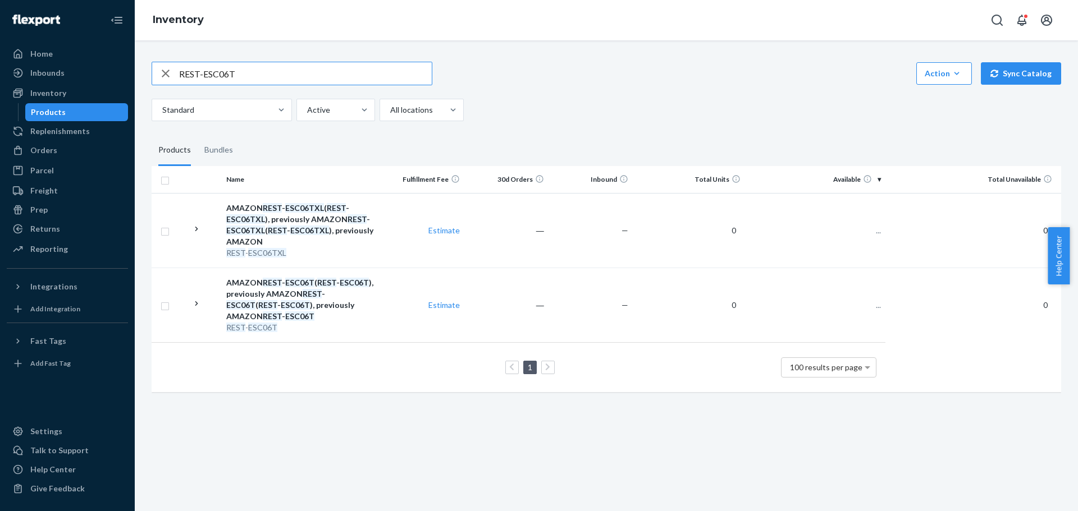
drag, startPoint x: 276, startPoint y: 78, endPoint x: 72, endPoint y: 82, distance: 203.8
click at [72, 82] on div "Home Inbounds Shipping Plans Problems Inventory Products Replenishments Orders …" at bounding box center [539, 255] width 1078 height 511
click at [194, 306] on icon at bounding box center [196, 304] width 11 height 11
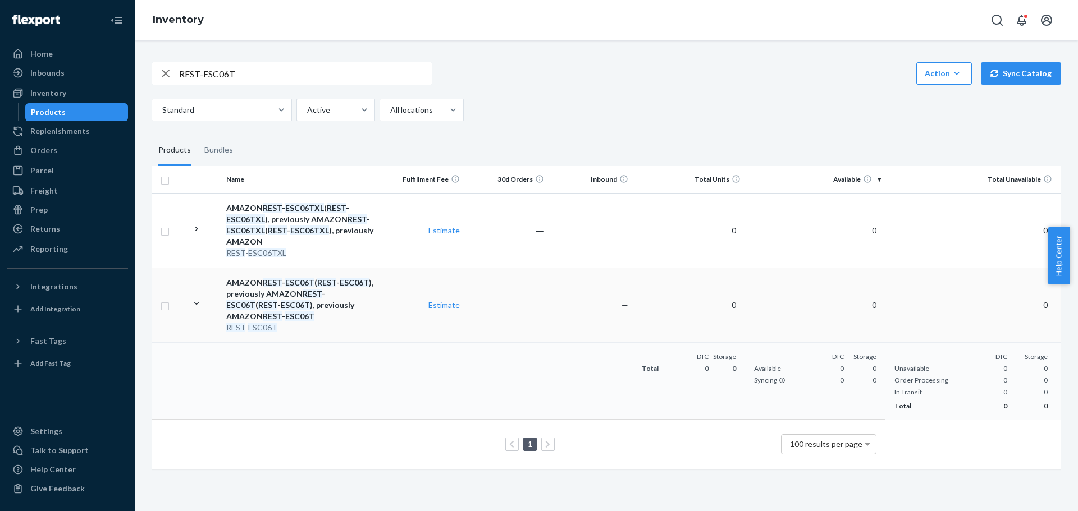
click at [281, 307] on em "ESC06T" at bounding box center [295, 305] width 29 height 10
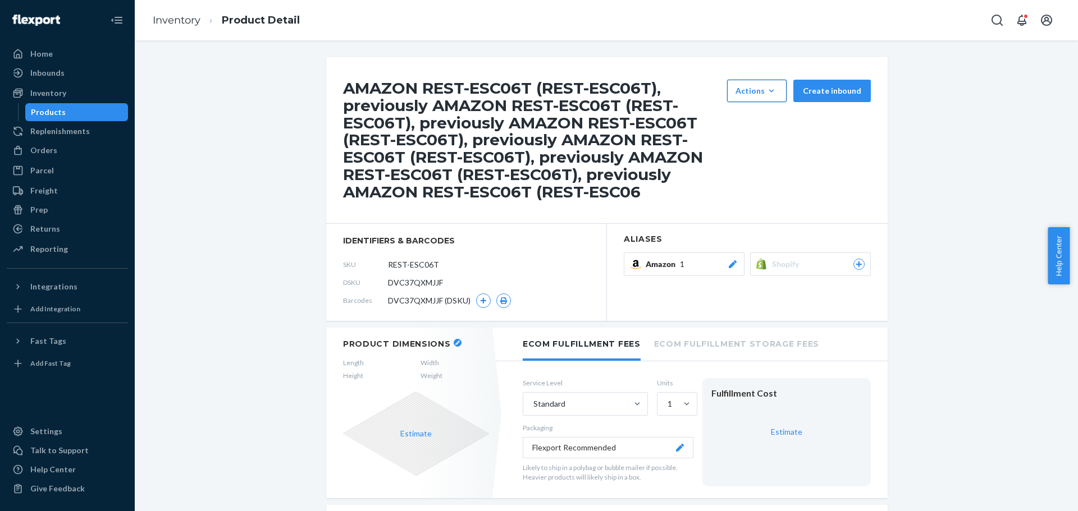
click at [782, 80] on button "Actions Hide Set up as a bundle" at bounding box center [756, 91] width 59 height 22
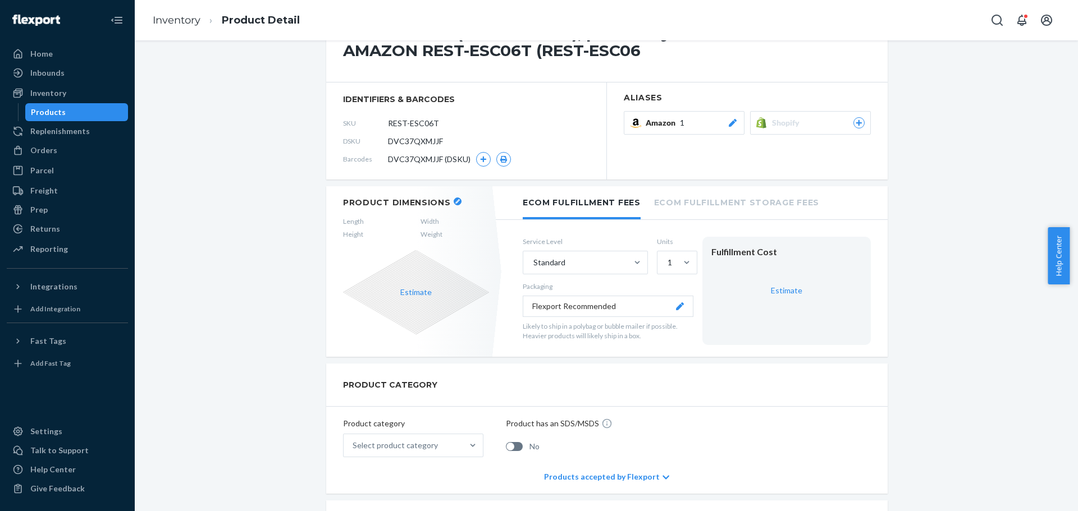
scroll to position [131, 0]
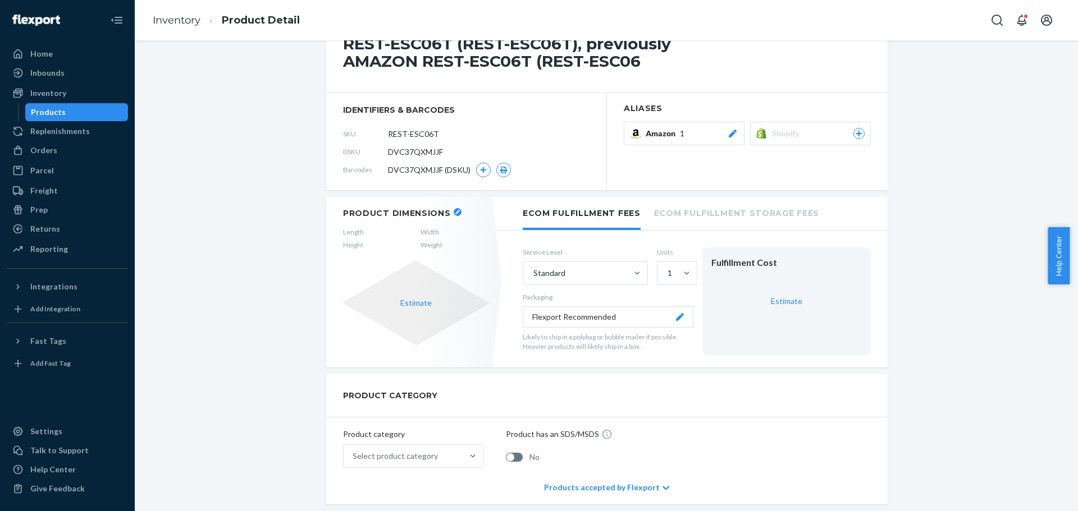
click at [727, 133] on icon at bounding box center [732, 134] width 11 height 8
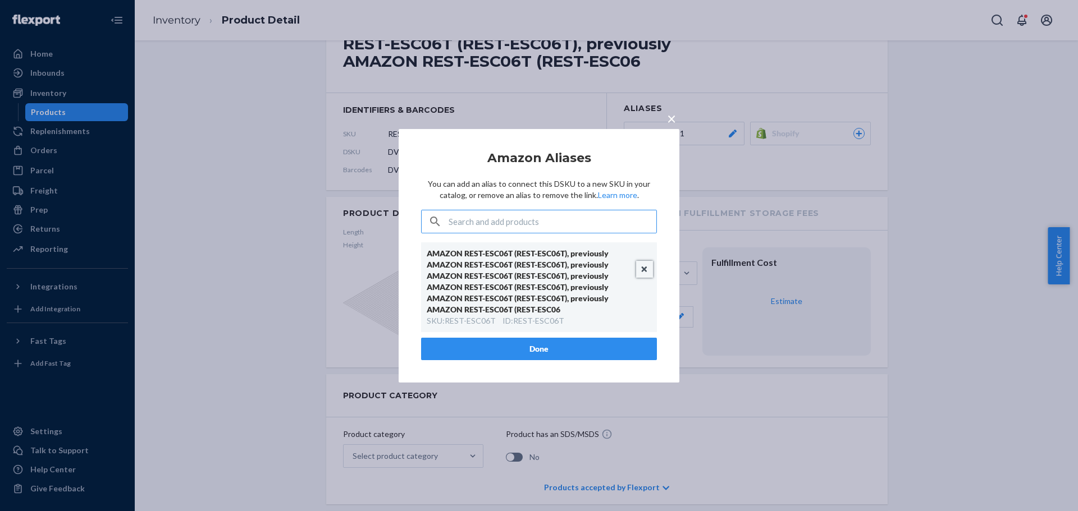
click at [645, 267] on button "Unlink" at bounding box center [644, 269] width 17 height 17
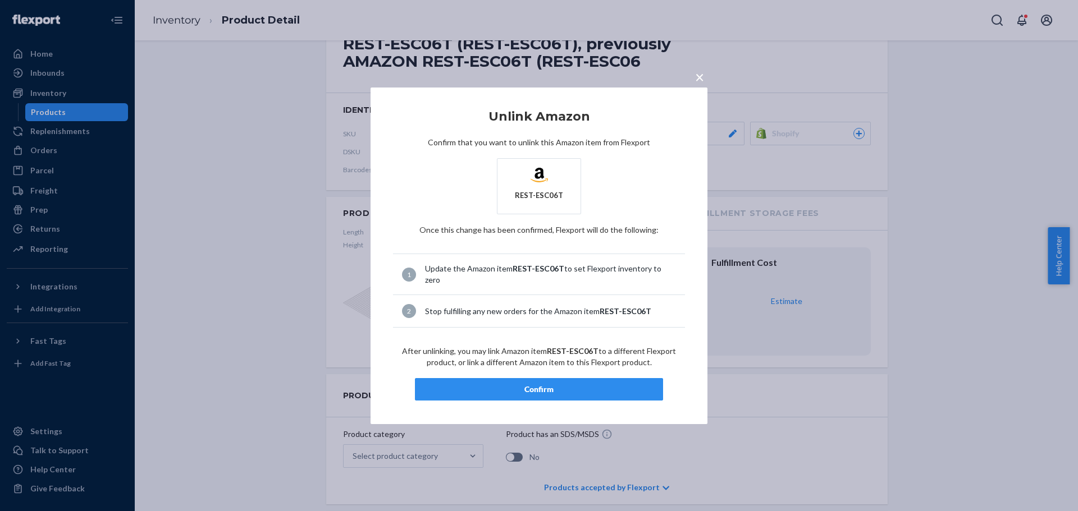
click at [538, 384] on div "Confirm" at bounding box center [538, 389] width 229 height 11
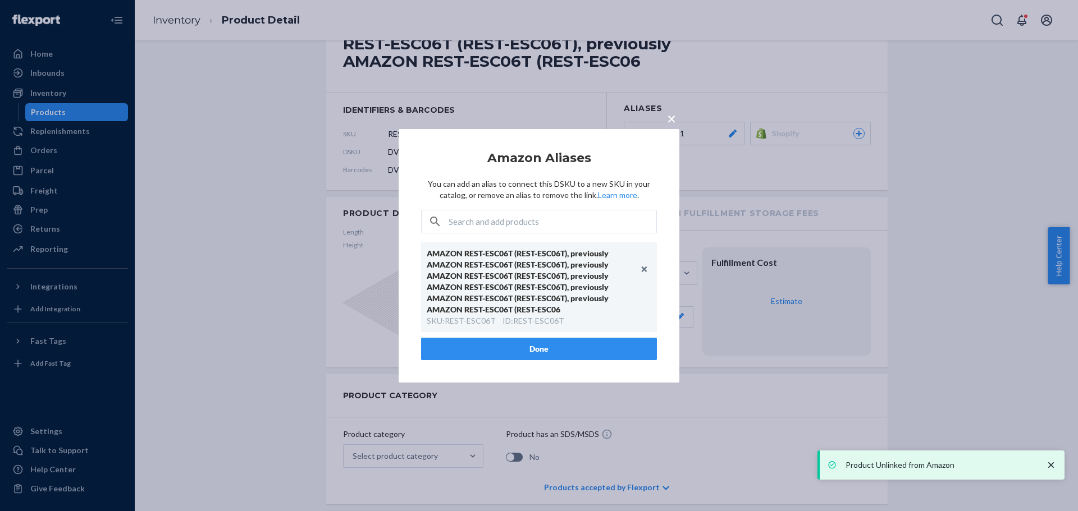
click at [518, 359] on button "Done" at bounding box center [539, 349] width 236 height 22
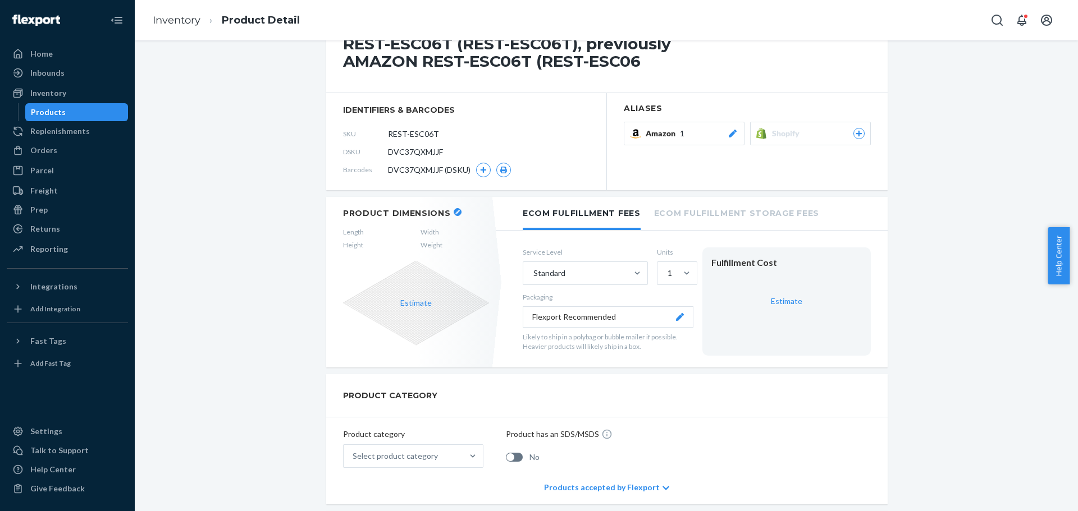
drag, startPoint x: 446, startPoint y: 136, endPoint x: 374, endPoint y: 142, distance: 72.7
click at [374, 142] on div "SKU REST-ESC06T" at bounding box center [466, 134] width 246 height 18
click at [173, 21] on link "Inventory" at bounding box center [177, 20] width 48 height 12
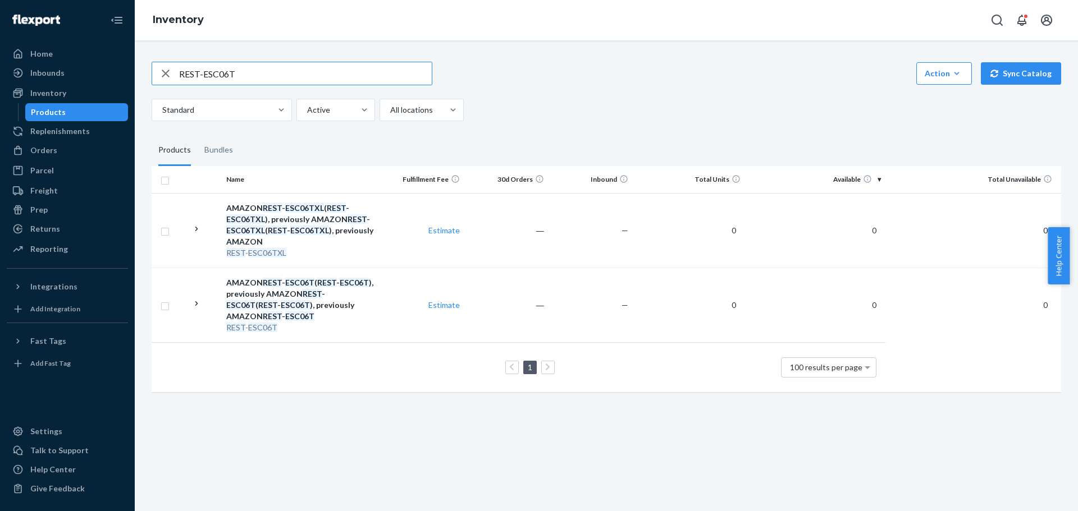
drag, startPoint x: 279, startPoint y: 74, endPoint x: -16, endPoint y: 98, distance: 295.6
click at [0, 98] on html "Home Inbounds Shipping Plans Problems Inventory Products Replenishments Orders …" at bounding box center [539, 255] width 1078 height 511
paste input "SCD"
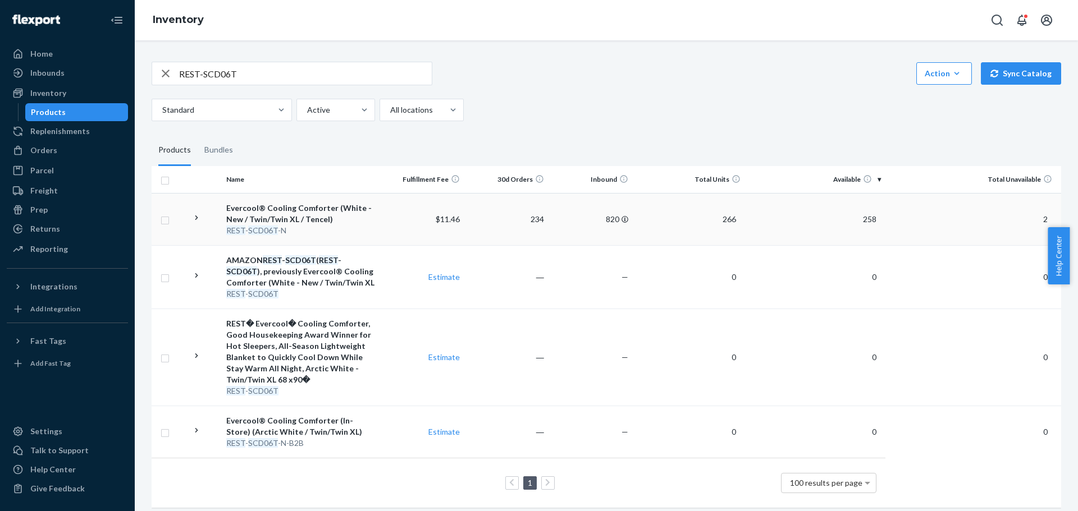
click at [193, 222] on icon at bounding box center [196, 218] width 11 height 11
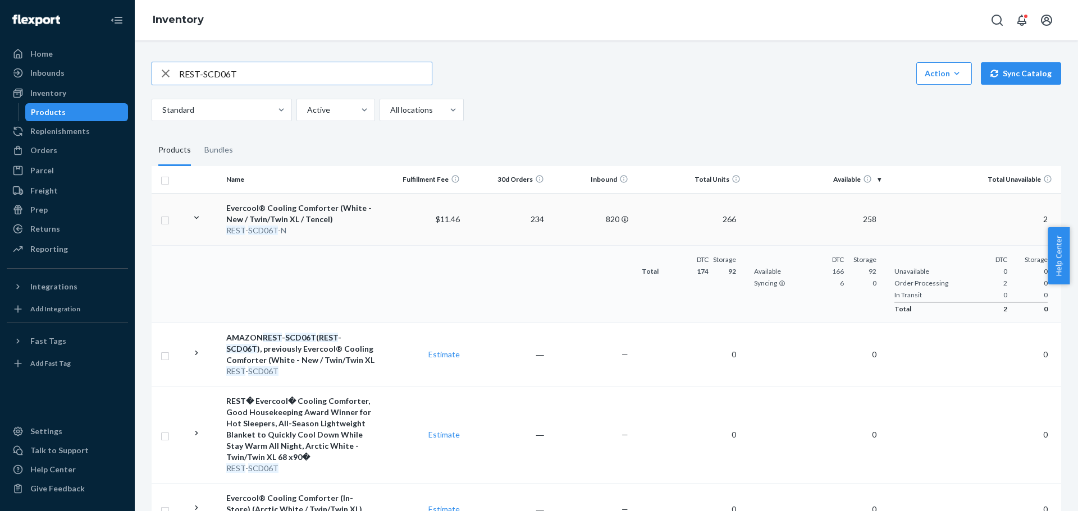
drag, startPoint x: 269, startPoint y: 72, endPoint x: 13, endPoint y: 106, distance: 258.2
click at [13, 106] on div "Home Inbounds Shipping Plans Problems Inventory Products Replenishments Orders …" at bounding box center [539, 255] width 1078 height 511
paste input "IFS"
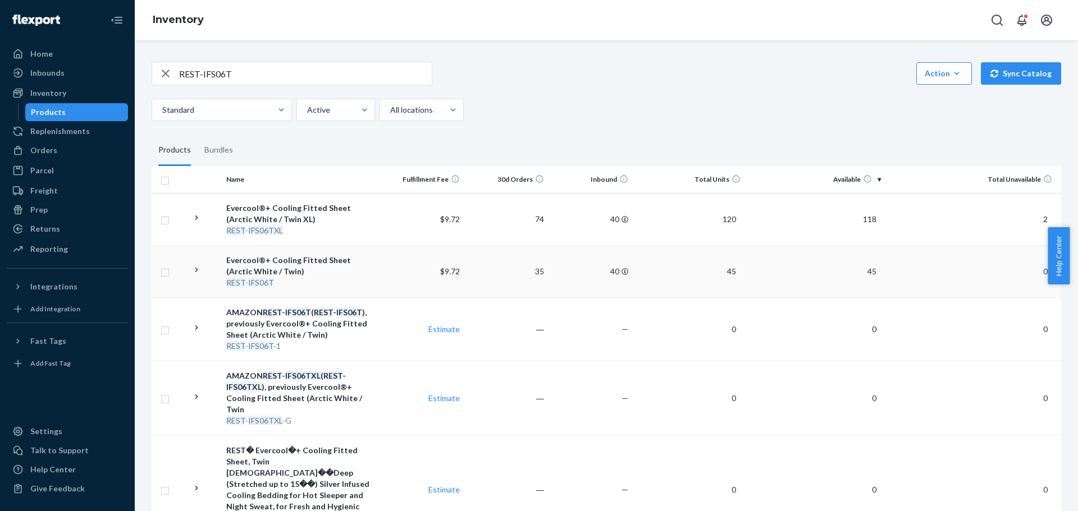
click at [199, 272] on icon at bounding box center [196, 270] width 11 height 11
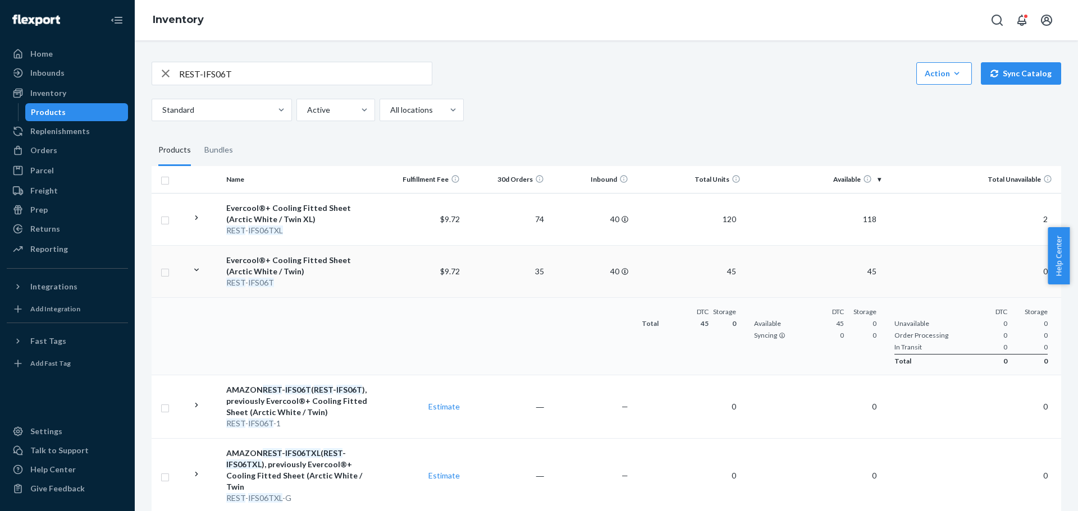
click at [199, 272] on icon at bounding box center [196, 270] width 11 height 11
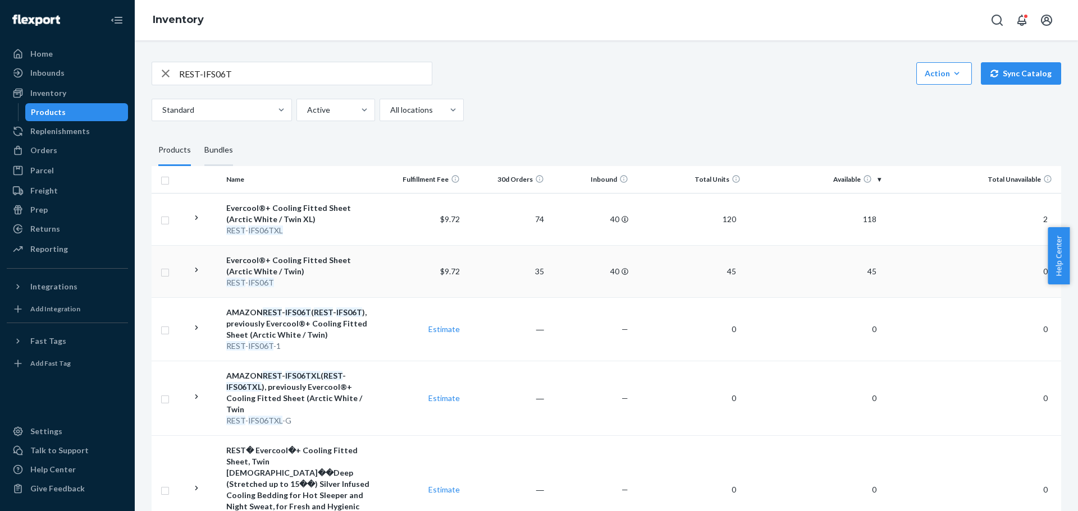
click at [222, 154] on div "Bundles" at bounding box center [218, 150] width 29 height 31
click at [198, 135] on input "Bundles" at bounding box center [198, 135] width 0 height 0
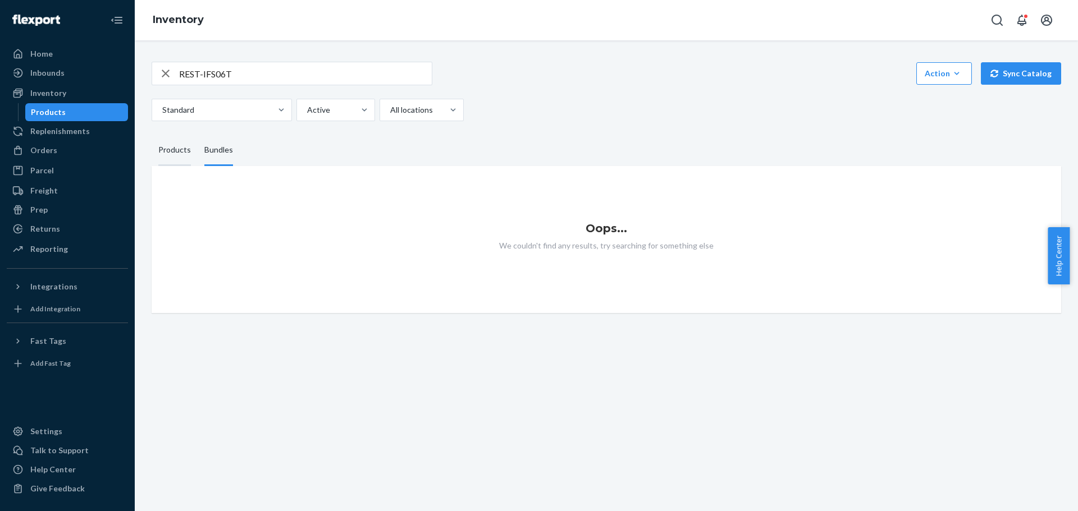
click at [172, 154] on div "Products" at bounding box center [174, 150] width 33 height 31
click at [152, 135] on input "Products" at bounding box center [152, 135] width 0 height 0
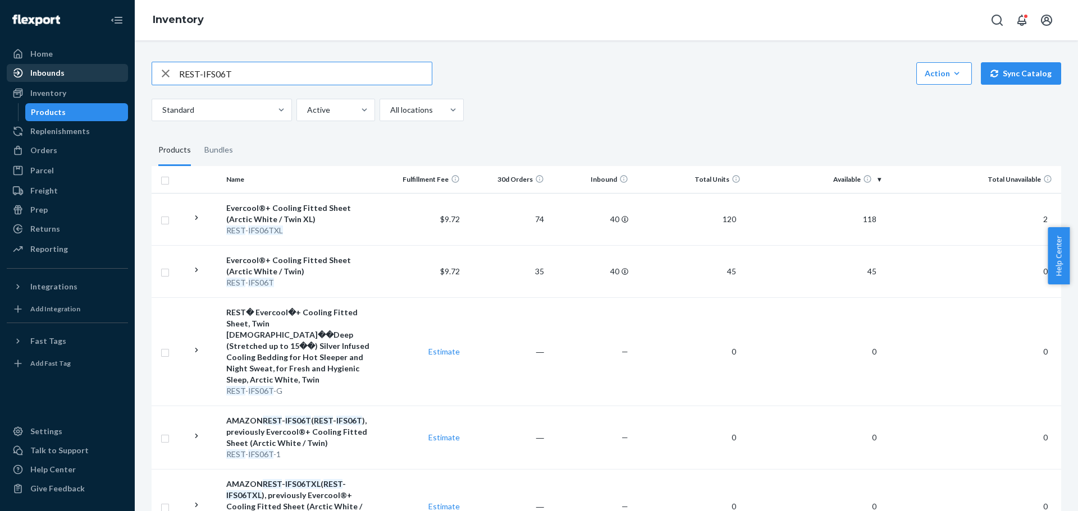
drag, startPoint x: 308, startPoint y: 70, endPoint x: 75, endPoint y: 74, distance: 233.0
click at [75, 74] on div "Home Inbounds Shipping Plans Problems Inventory Products Replenishments Orders …" at bounding box center [539, 255] width 1078 height 511
paste input "ESC"
type input "REST-ESC06T"
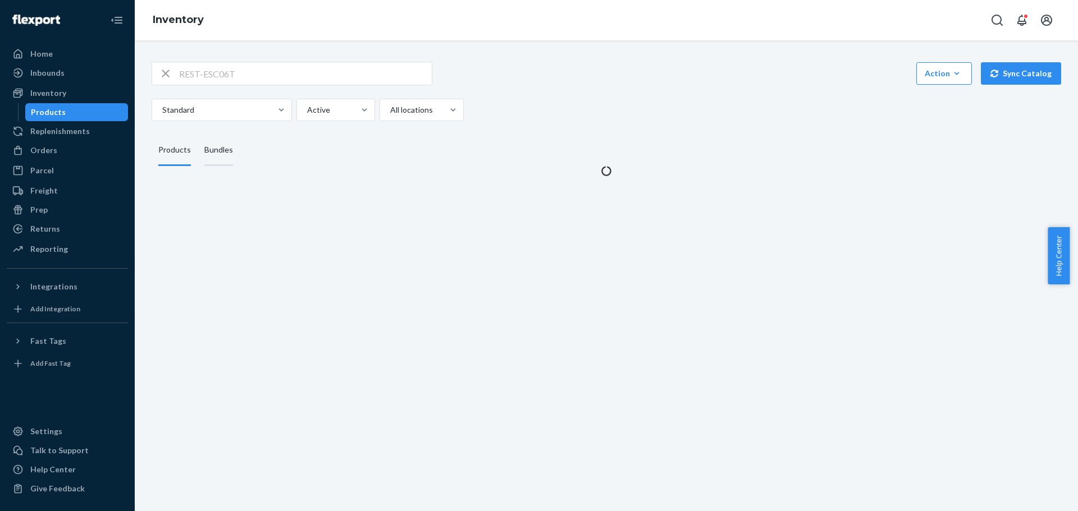
click at [209, 150] on div "Bundles" at bounding box center [218, 150] width 29 height 31
click at [198, 135] on input "Bundles" at bounding box center [198, 135] width 0 height 0
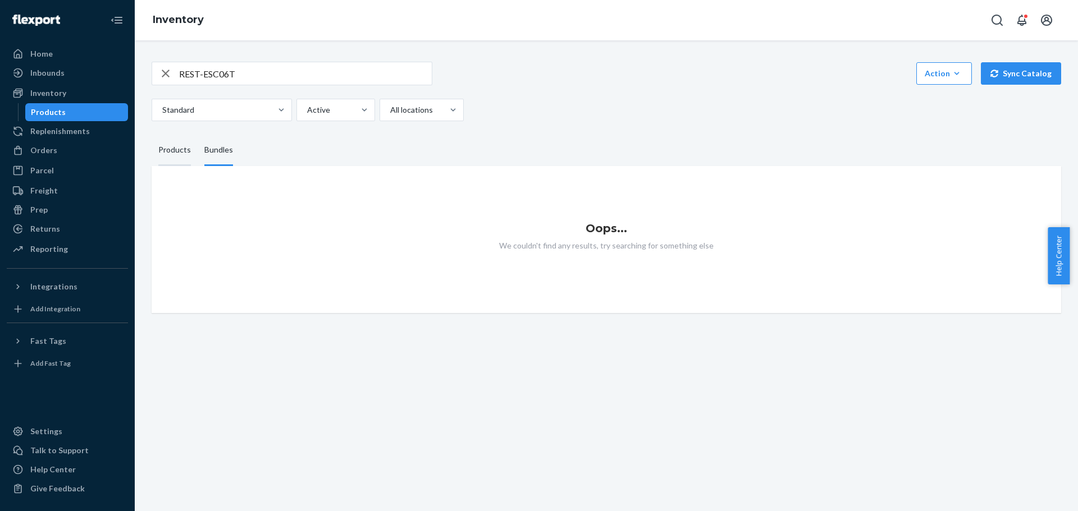
click at [172, 152] on div "Products" at bounding box center [174, 150] width 33 height 31
click at [152, 135] on input "Products" at bounding box center [152, 135] width 0 height 0
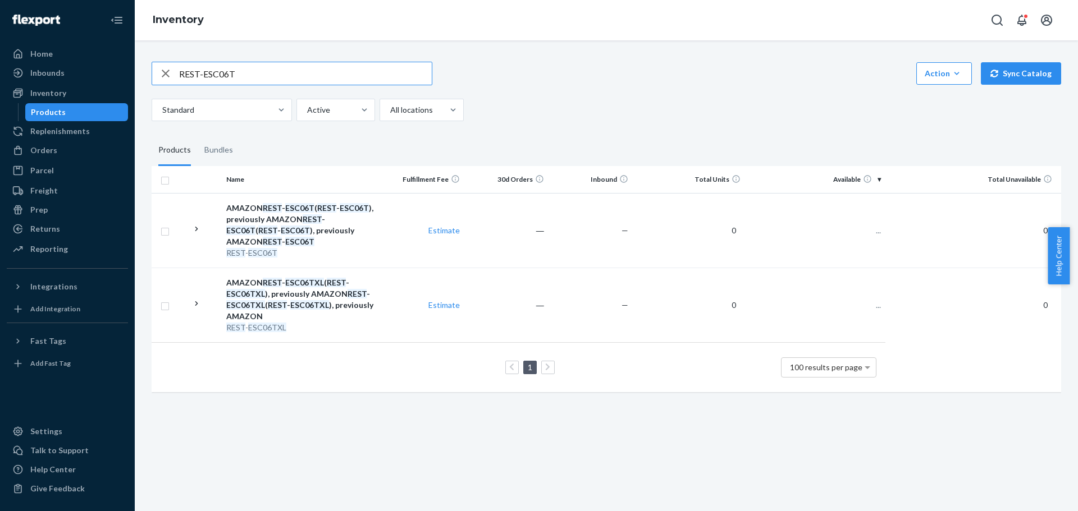
click at [245, 79] on input "REST-ESC06T" at bounding box center [305, 73] width 253 height 22
click at [220, 154] on div "Bundles" at bounding box center [218, 150] width 29 height 31
click at [198, 135] on input "Bundles" at bounding box center [198, 135] width 0 height 0
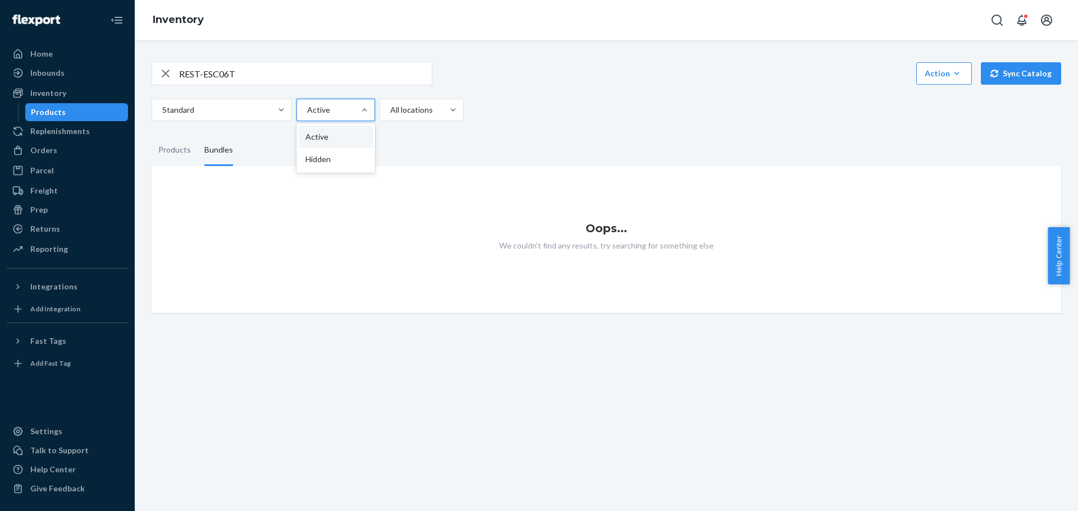
click at [349, 109] on div at bounding box center [334, 109] width 57 height 13
click at [307, 109] on input "option Active focused, 1 of 2. 2 results available. Use Up and Down to choose o…" at bounding box center [306, 109] width 1 height 11
click at [325, 160] on div "Hidden" at bounding box center [336, 159] width 74 height 22
click at [307, 116] on input "option Hidden focused, 2 of 2. 2 results available. Use Up and Down to choose o…" at bounding box center [306, 109] width 1 height 11
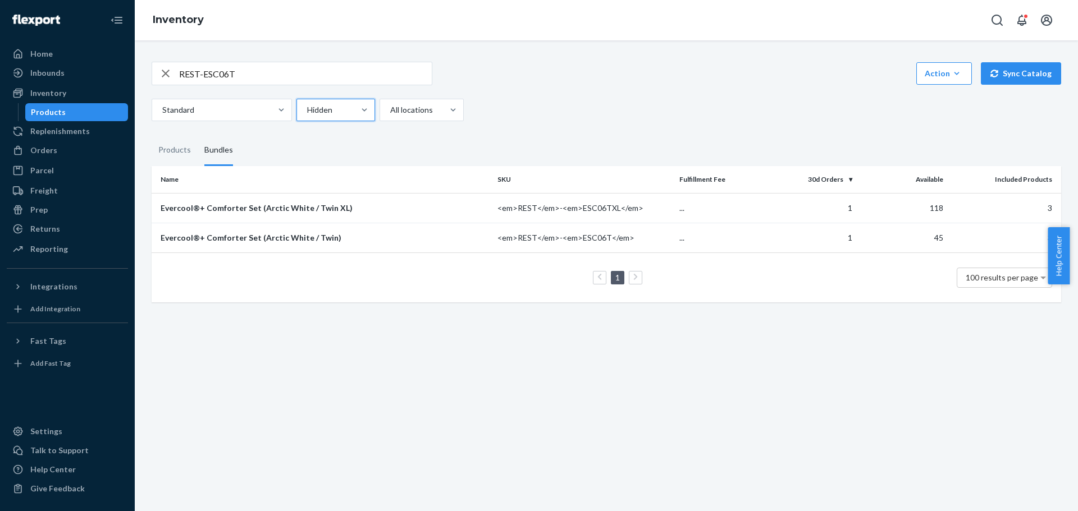
click at [319, 326] on div "REST-ESC06T Action Create product Create bundle Bulk create products Bulk updat…" at bounding box center [606, 275] width 943 height 471
click at [256, 234] on div "Evercool®+ Comforter Set (Arctic White / Twin)" at bounding box center [325, 237] width 328 height 11
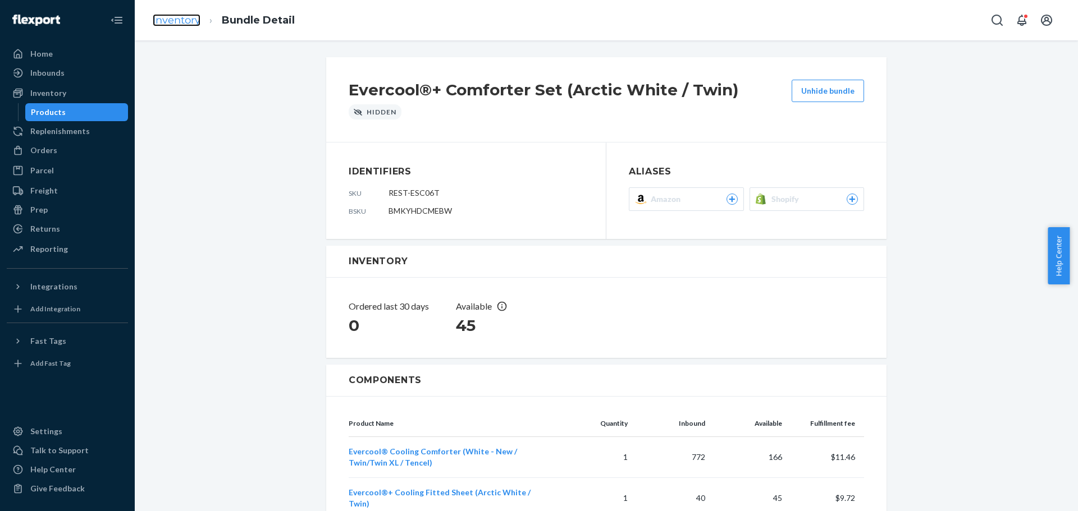
click at [168, 21] on link "Inventory" at bounding box center [177, 20] width 48 height 12
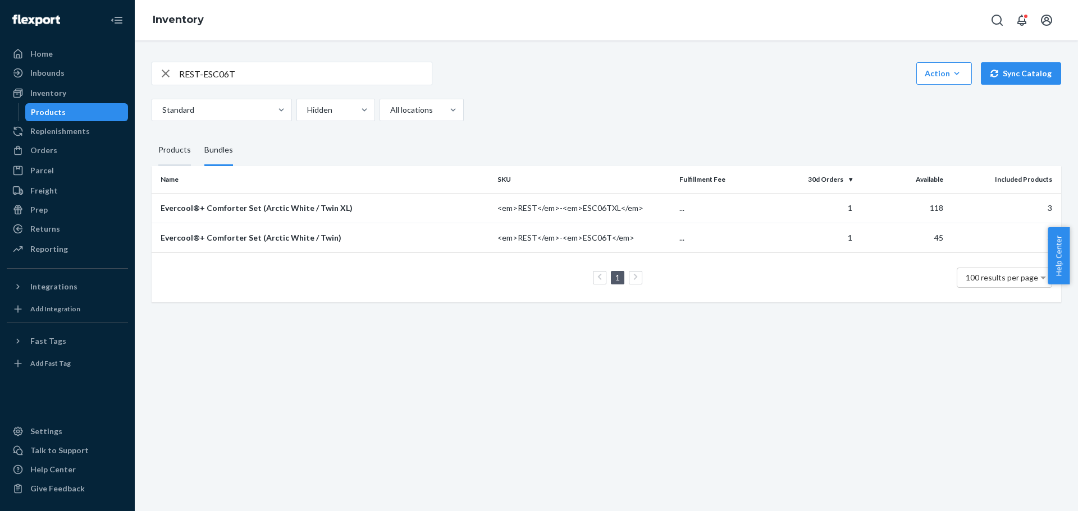
click at [168, 149] on div "Products" at bounding box center [174, 150] width 33 height 31
click at [152, 135] on input "Products" at bounding box center [152, 135] width 0 height 0
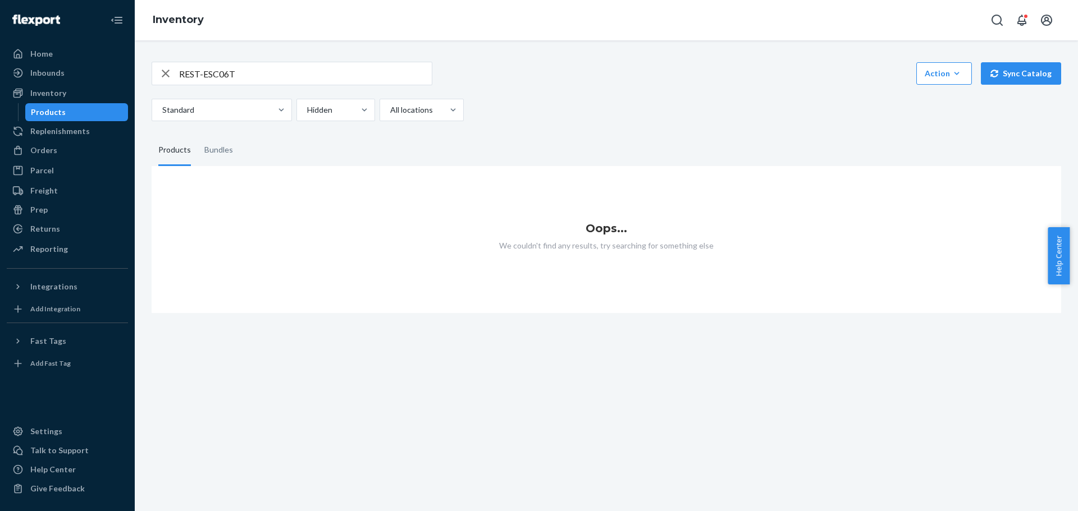
click at [259, 67] on input "REST-ESC06T" at bounding box center [305, 73] width 253 height 22
click at [209, 154] on div "Bundles" at bounding box center [218, 150] width 29 height 31
click at [198, 135] on input "Bundles" at bounding box center [198, 135] width 0 height 0
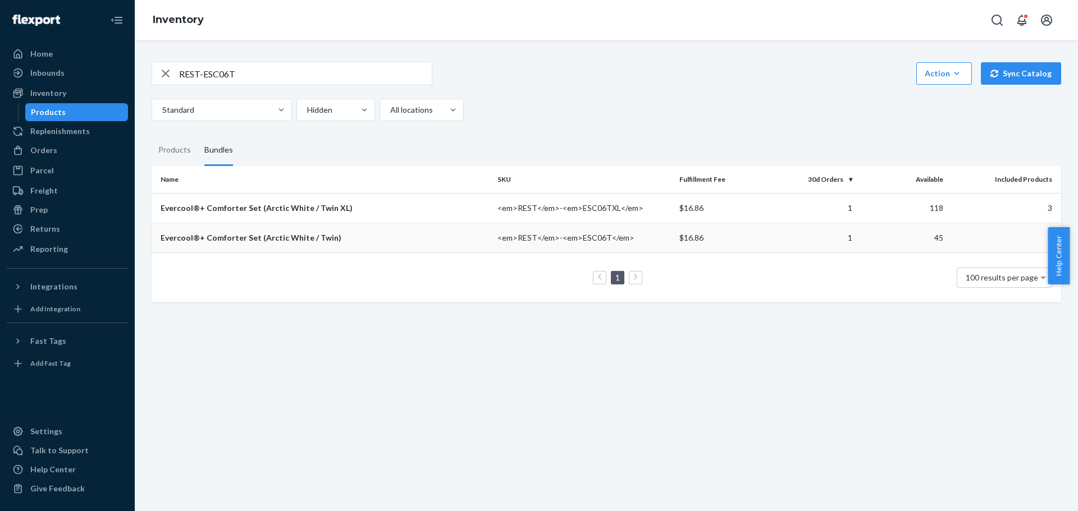
click at [214, 236] on div "Evercool®+ Comforter Set (Arctic White / Twin)" at bounding box center [325, 237] width 328 height 11
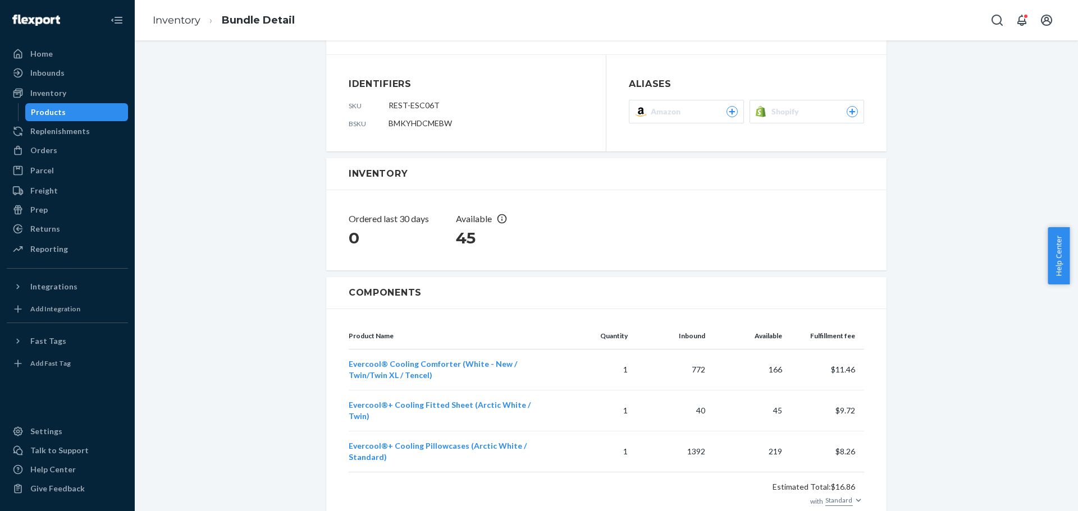
scroll to position [154, 0]
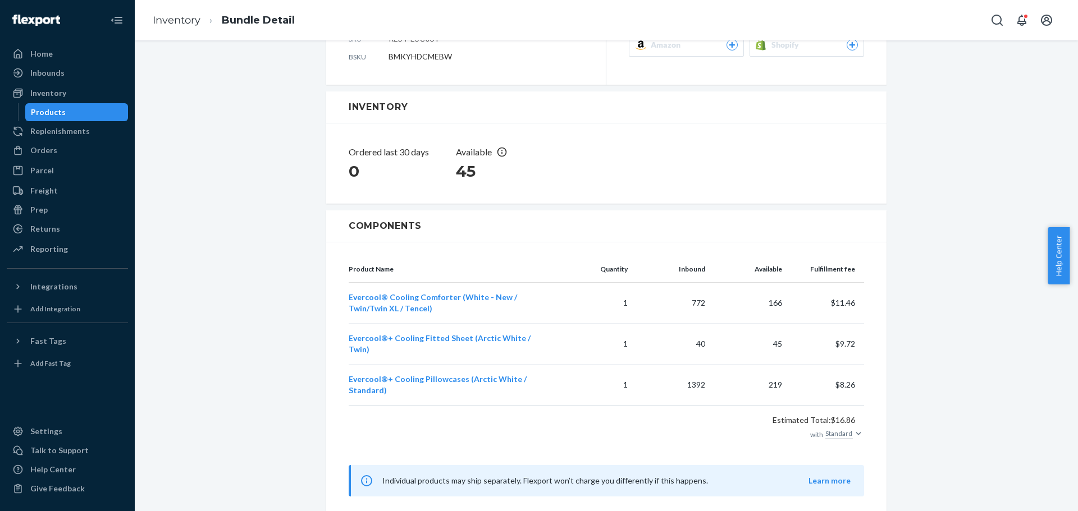
click at [303, 313] on div "Evercool®+ Comforter Set (Arctic White / Twin) Hidden Unhide bundle Identifiers…" at bounding box center [606, 211] width 926 height 623
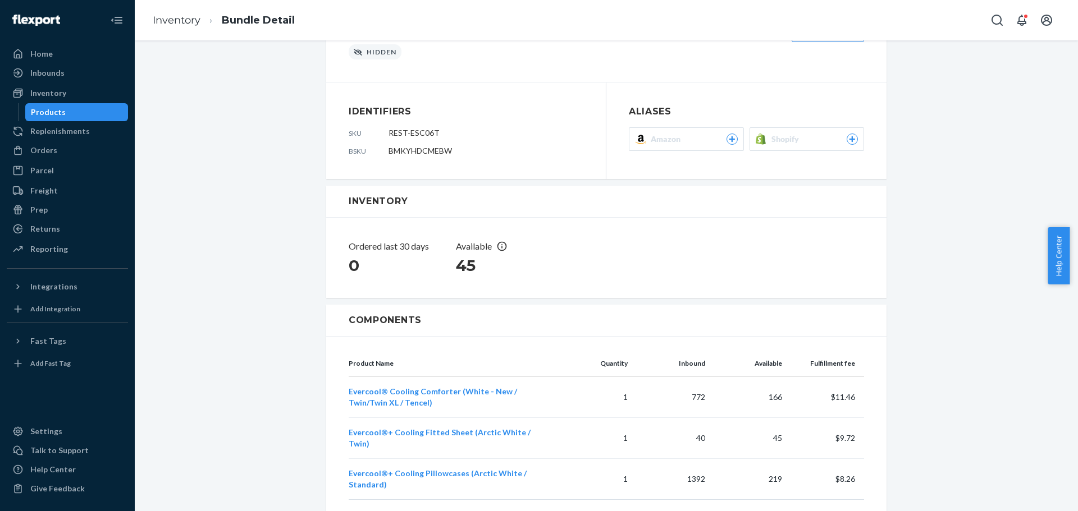
scroll to position [0, 0]
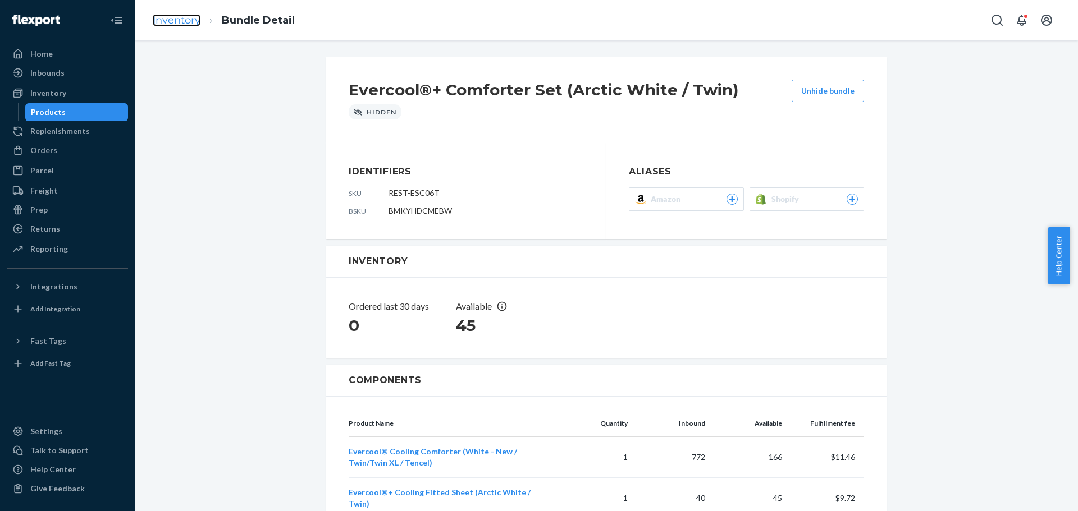
click at [180, 22] on link "Inventory" at bounding box center [177, 20] width 48 height 12
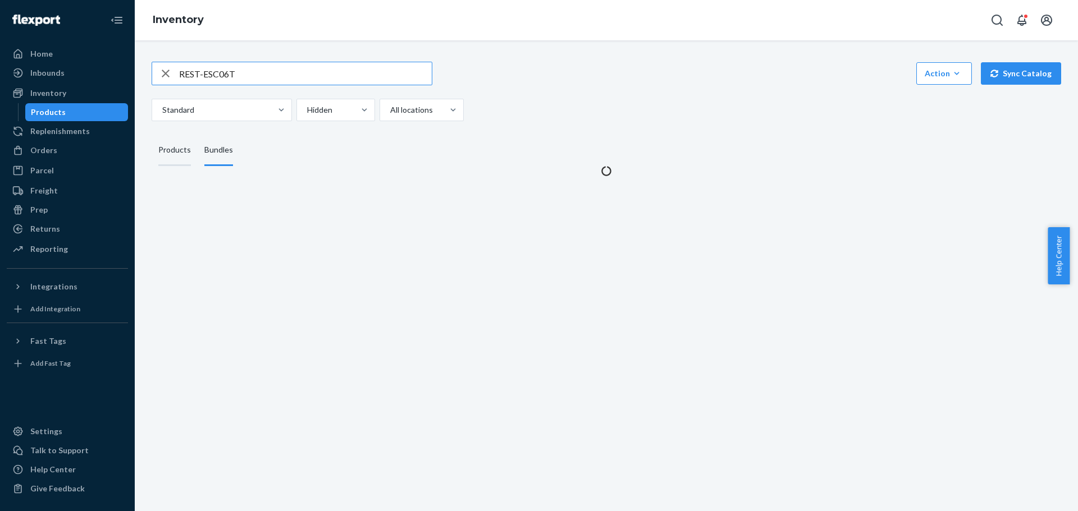
click at [175, 149] on div "Products" at bounding box center [174, 150] width 33 height 31
click at [152, 135] on input "Products" at bounding box center [152, 135] width 0 height 0
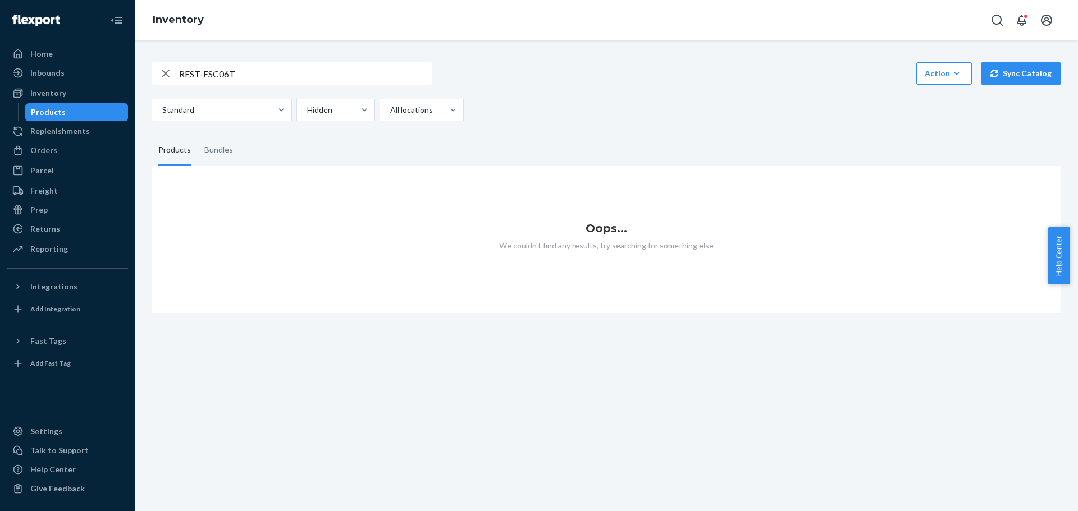
click at [248, 77] on input "REST-ESC06T" at bounding box center [305, 73] width 253 height 22
click at [333, 113] on div at bounding box center [334, 109] width 57 height 13
click at [307, 113] on input "Hidden" at bounding box center [306, 109] width 1 height 11
click at [323, 132] on div "Active" at bounding box center [336, 137] width 74 height 22
click at [307, 116] on input "option Active focused, 1 of 2. 2 results available. Use Up and Down to choose o…" at bounding box center [306, 109] width 1 height 11
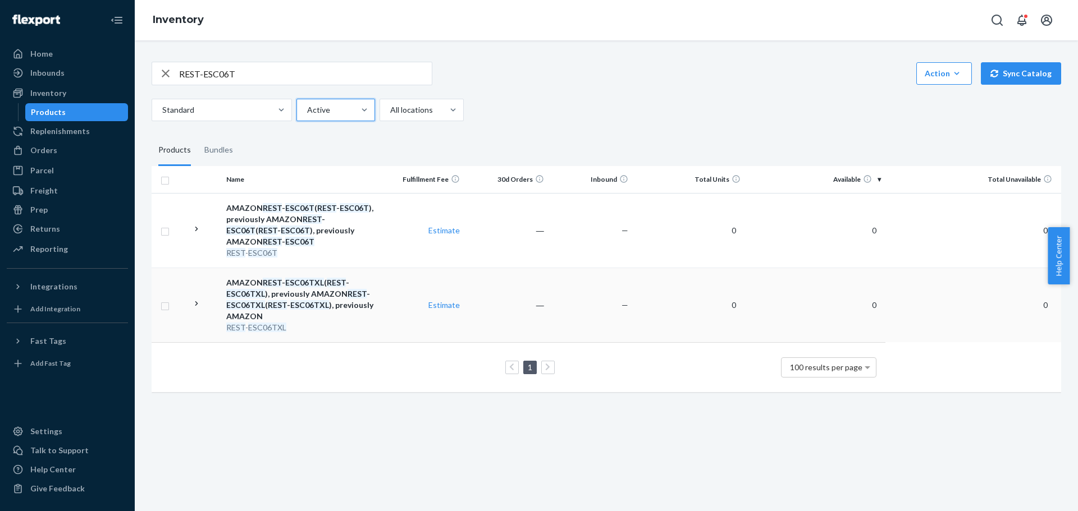
click at [196, 308] on icon at bounding box center [196, 304] width 11 height 11
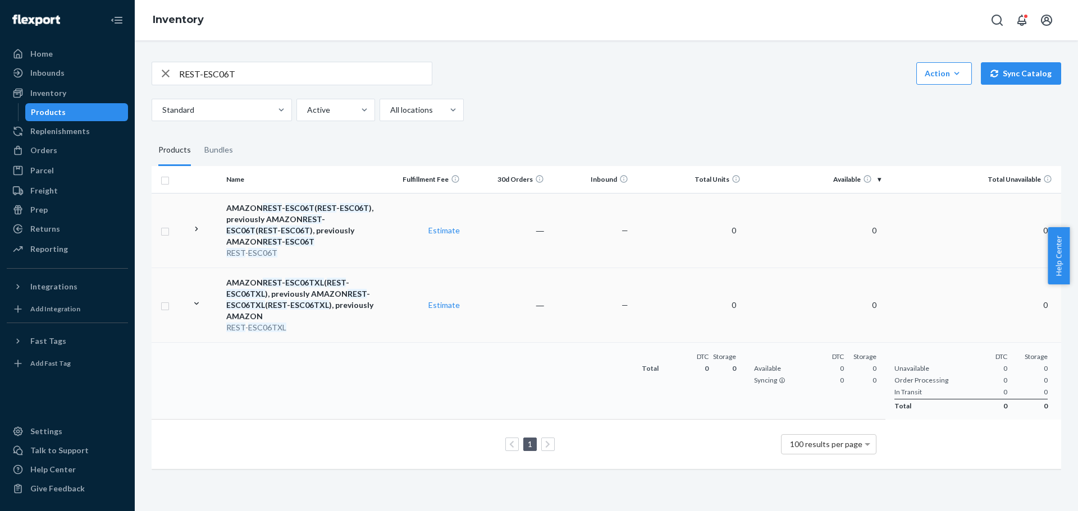
click at [199, 233] on icon at bounding box center [196, 229] width 11 height 11
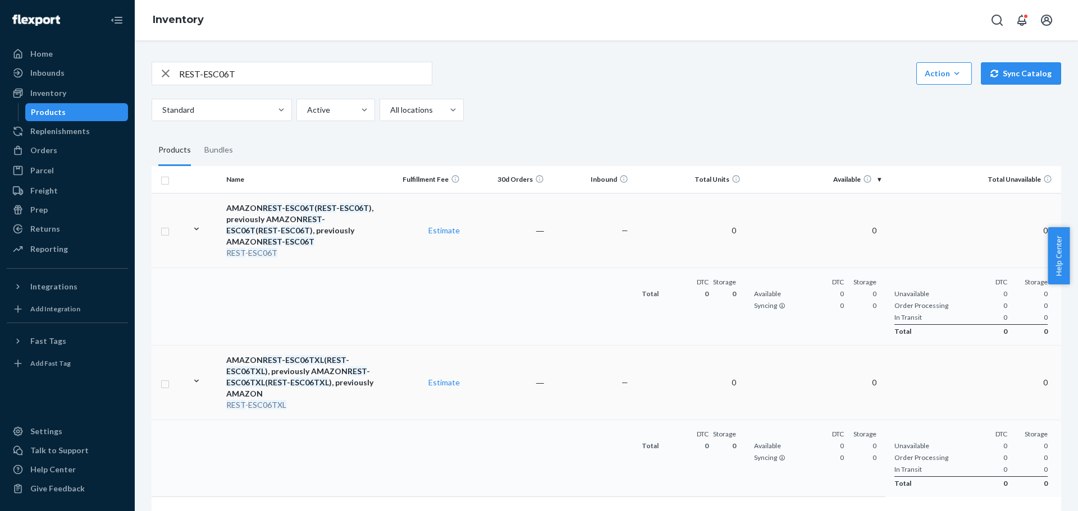
click at [285, 241] on em "ESC06T" at bounding box center [299, 242] width 29 height 10
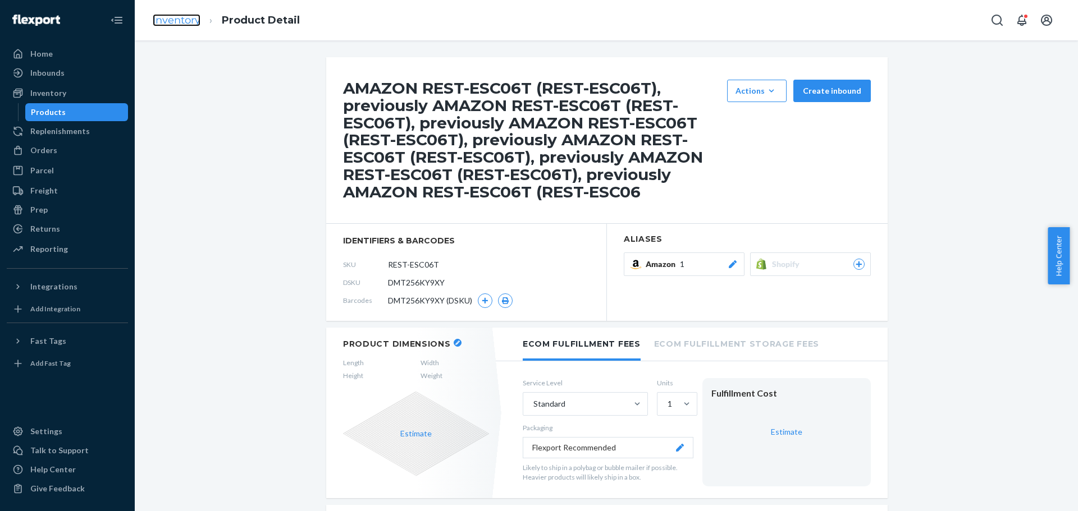
click at [184, 19] on link "Inventory" at bounding box center [177, 20] width 48 height 12
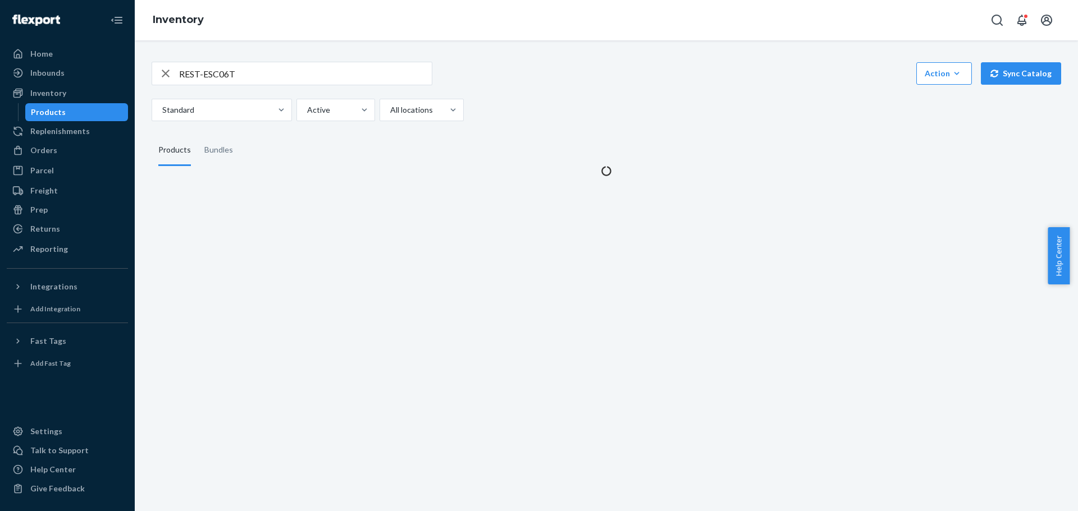
click at [218, 131] on div "REST-ESC06T Action Create product Create bundle Bulk create products Bulk updat…" at bounding box center [606, 112] width 926 height 129
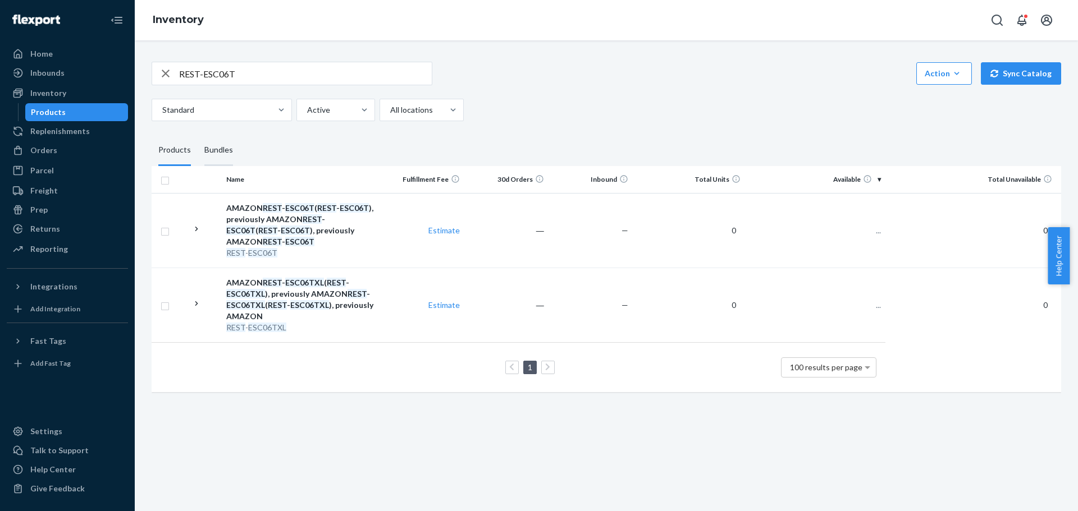
click at [218, 145] on div "Bundles" at bounding box center [218, 150] width 29 height 31
click at [198, 135] on input "Bundles" at bounding box center [198, 135] width 0 height 0
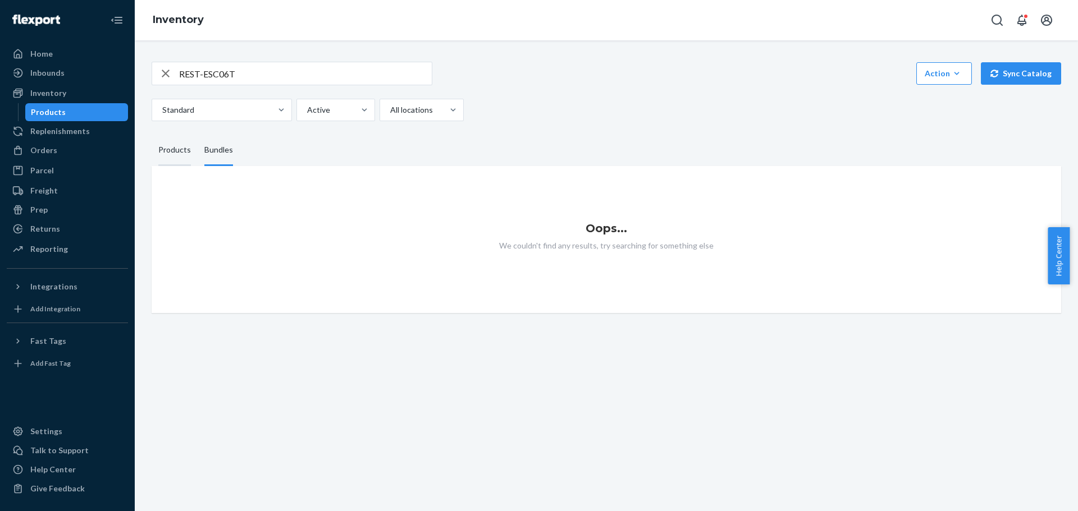
click at [173, 144] on div "Products" at bounding box center [174, 150] width 33 height 31
click at [152, 135] on input "Products" at bounding box center [152, 135] width 0 height 0
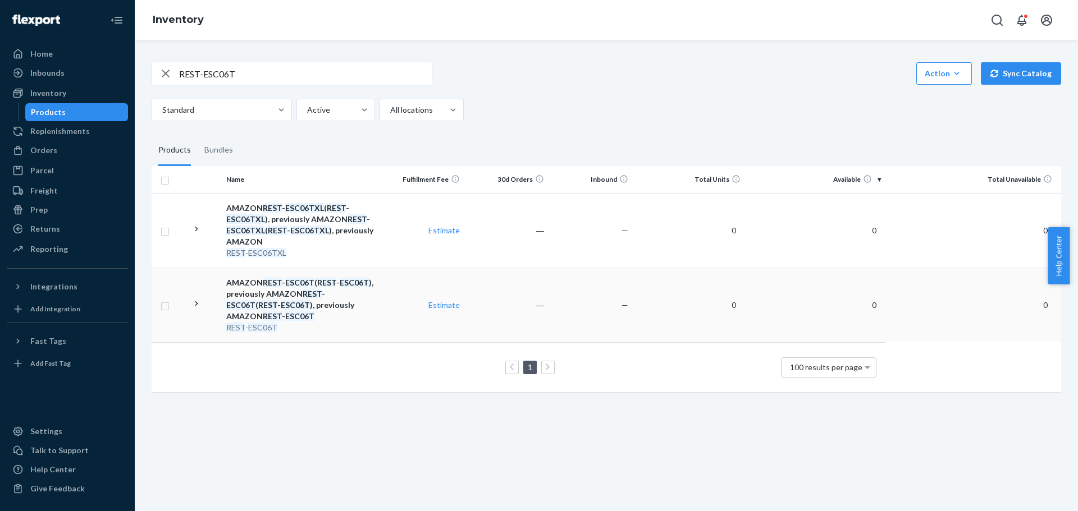
click at [240, 326] on em "REST" at bounding box center [235, 328] width 19 height 10
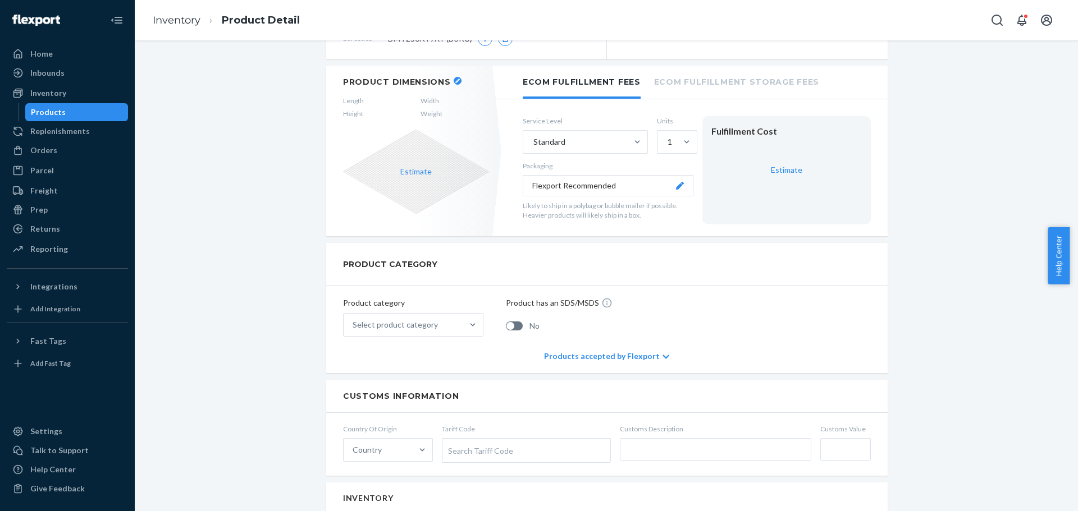
scroll to position [131, 0]
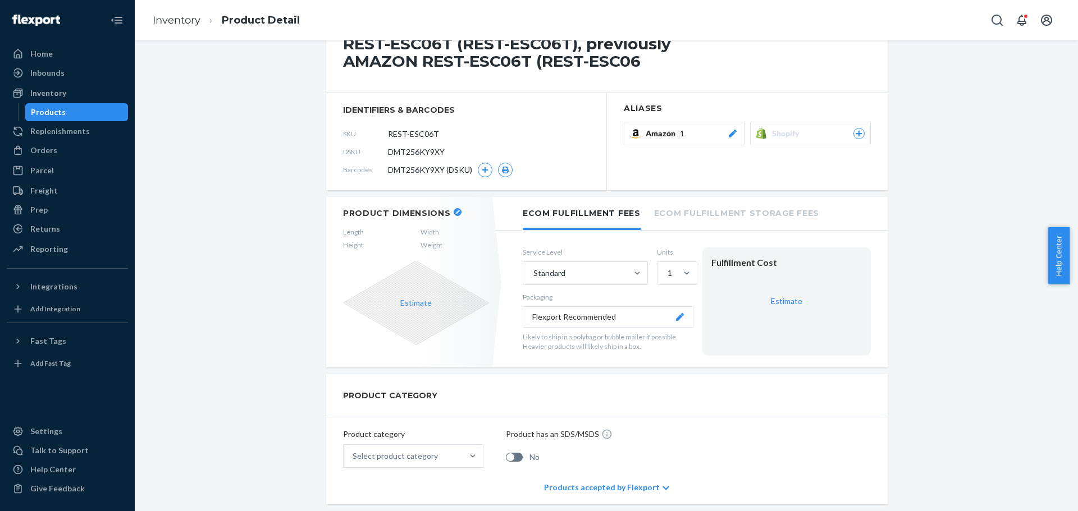
click at [731, 130] on icon at bounding box center [732, 134] width 11 height 8
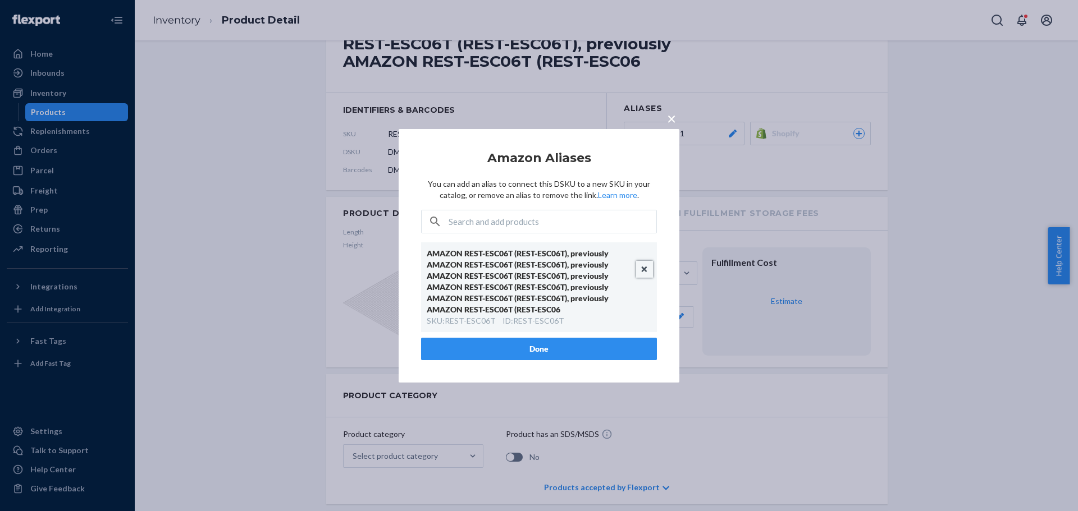
click at [643, 267] on button "Unlink" at bounding box center [644, 269] width 17 height 17
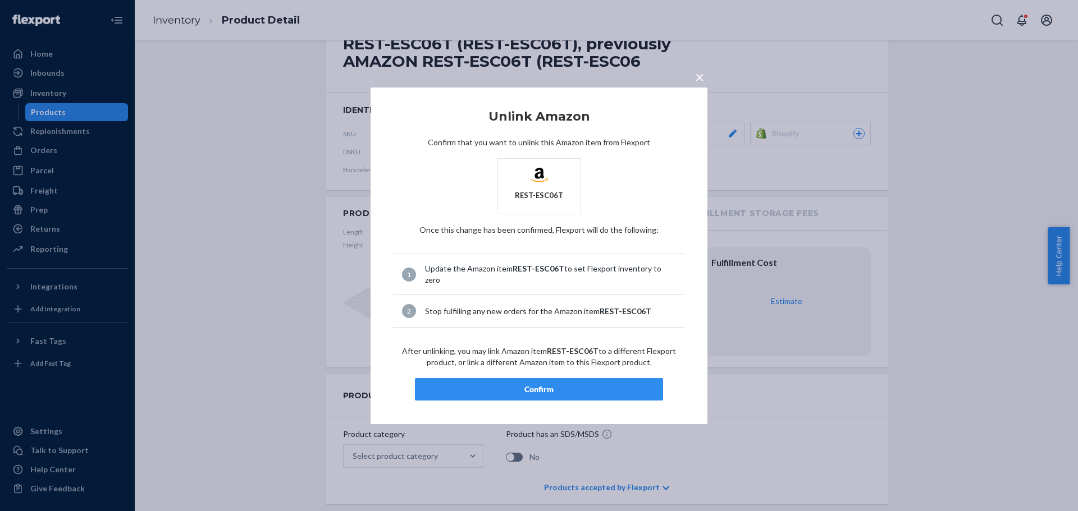
click at [538, 384] on div "Confirm" at bounding box center [538, 389] width 229 height 11
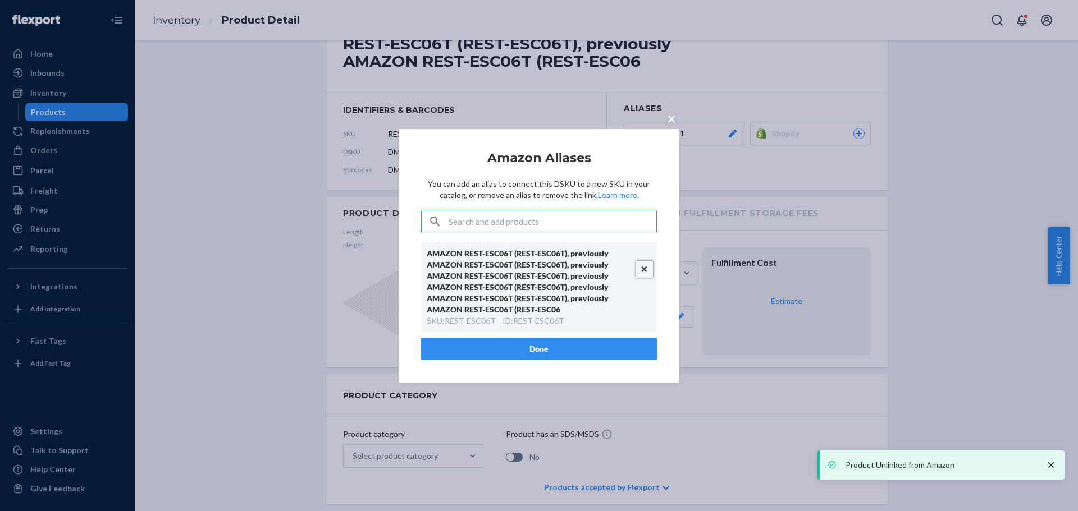
click at [642, 268] on button "Unlink" at bounding box center [644, 269] width 17 height 17
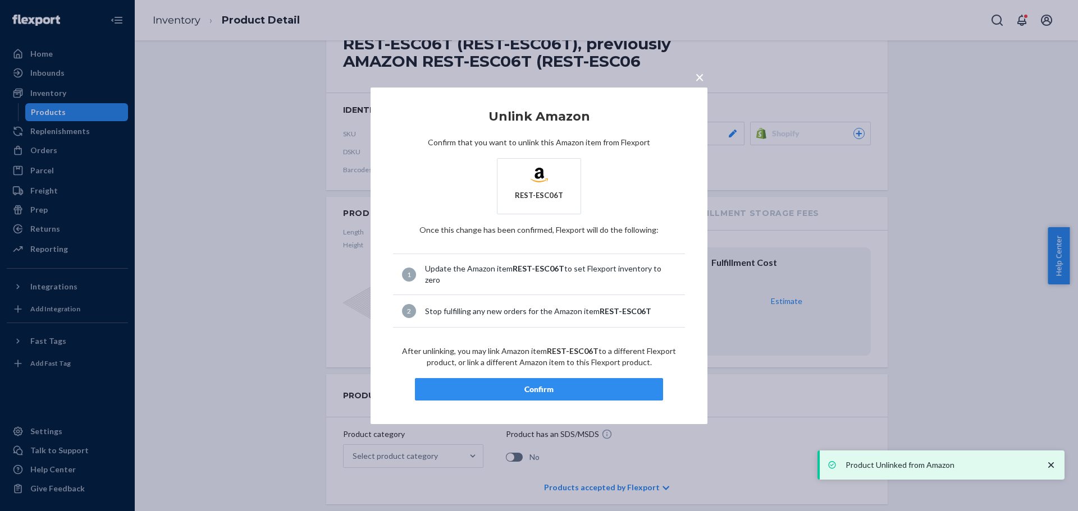
click at [529, 384] on div "Confirm" at bounding box center [538, 389] width 229 height 11
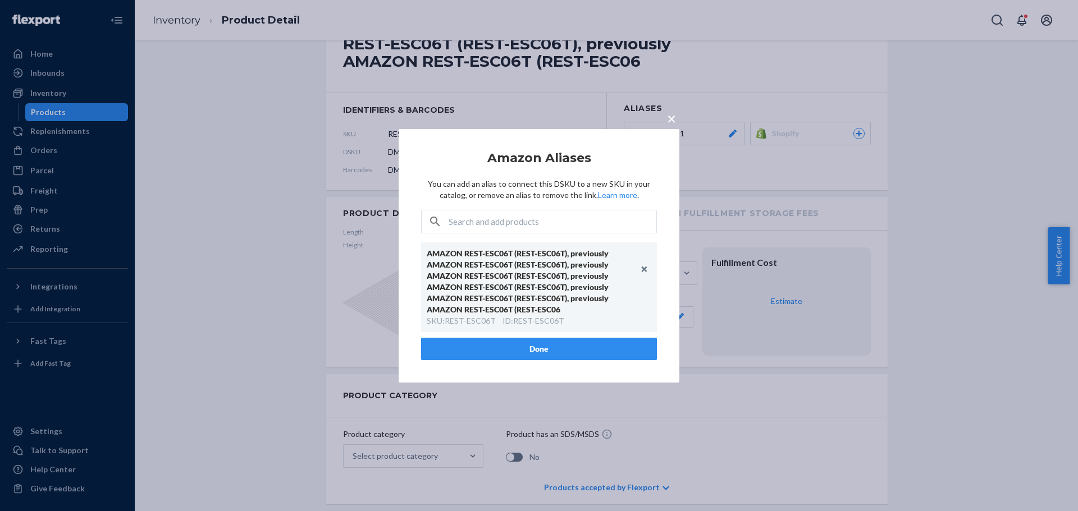
drag, startPoint x: 674, startPoint y: 120, endPoint x: 703, endPoint y: 57, distance: 69.5
click at [674, 120] on span "×" at bounding box center [671, 117] width 9 height 19
